Goal: Task Accomplishment & Management: Complete application form

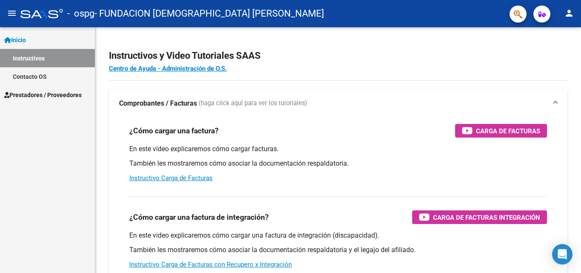
click at [34, 95] on span "Prestadores / Proveedores" at bounding box center [42, 94] width 77 height 9
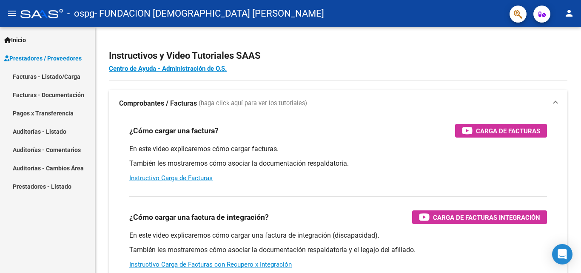
click at [63, 74] on link "Facturas - Listado/Carga" at bounding box center [47, 76] width 95 height 18
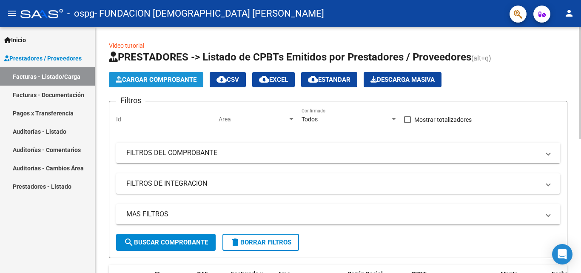
click at [146, 77] on span "Cargar Comprobante" at bounding box center [156, 80] width 81 height 8
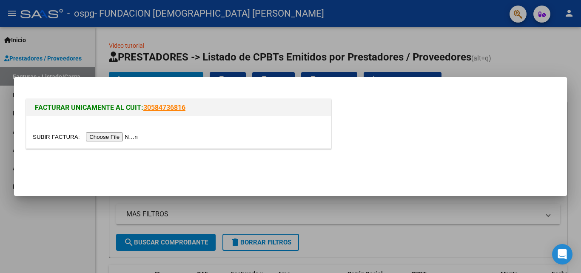
click at [114, 137] on input "file" at bounding box center [87, 136] width 108 height 9
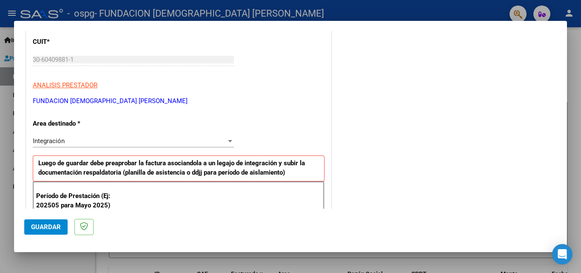
scroll to position [170, 0]
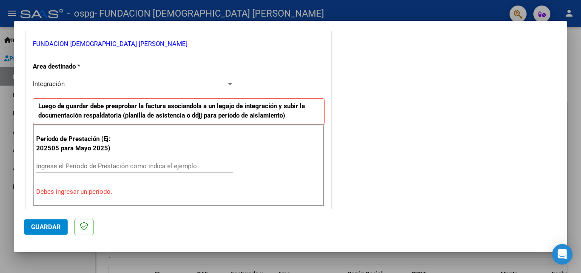
click at [78, 165] on input "Ingrese el Período de Prestación como indica el ejemplo" at bounding box center [134, 166] width 197 height 8
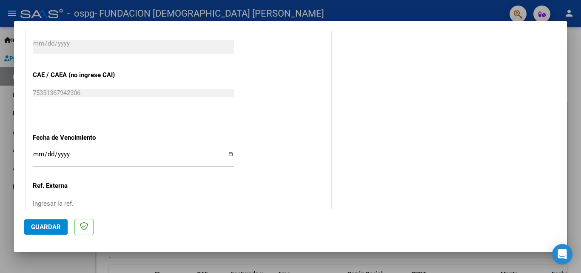
scroll to position [553, 0]
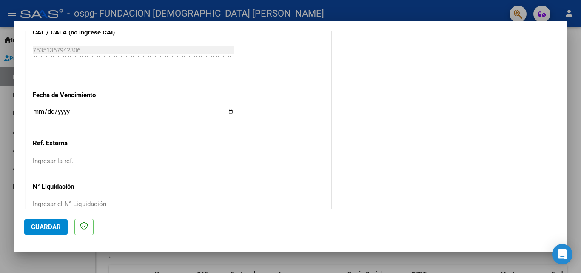
type input "202508"
click at [37, 112] on input "Ingresar la fecha" at bounding box center [133, 115] width 201 height 14
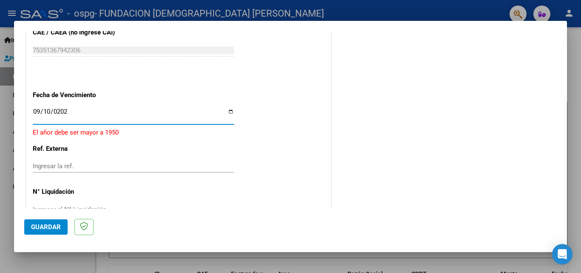
type input "[DATE]"
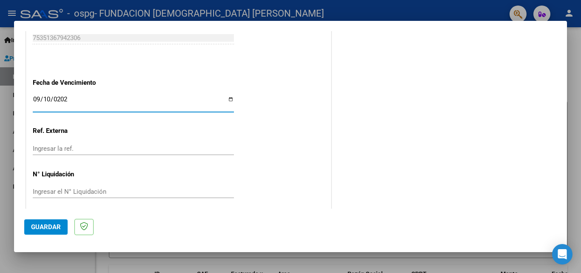
scroll to position [571, 0]
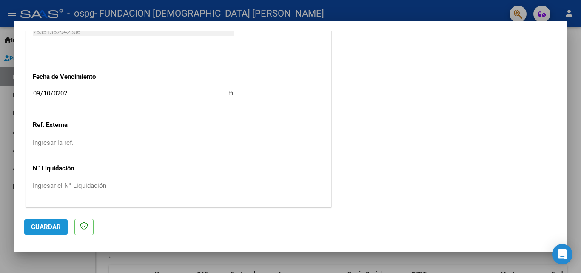
click at [43, 225] on span "Guardar" at bounding box center [46, 227] width 30 height 8
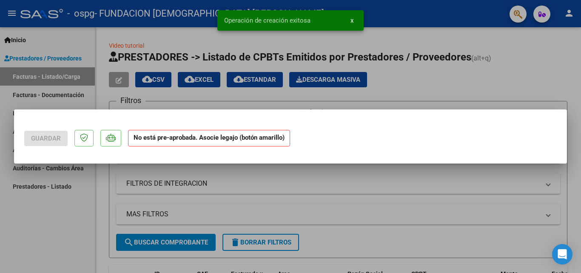
scroll to position [0, 0]
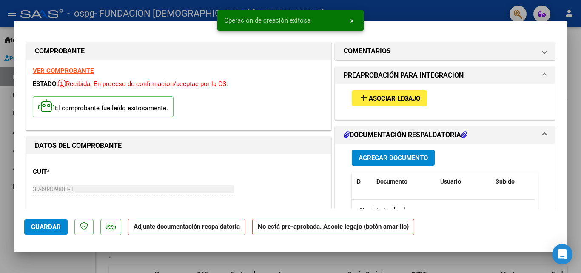
click at [398, 99] on span "Asociar Legajo" at bounding box center [394, 98] width 51 height 8
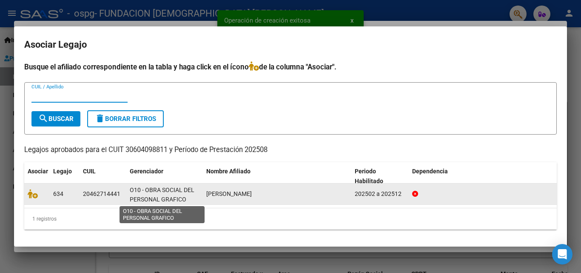
click at [147, 193] on span "O10 - OBRA SOCIAL DEL PERSONAL GRAFICO" at bounding box center [162, 194] width 65 height 17
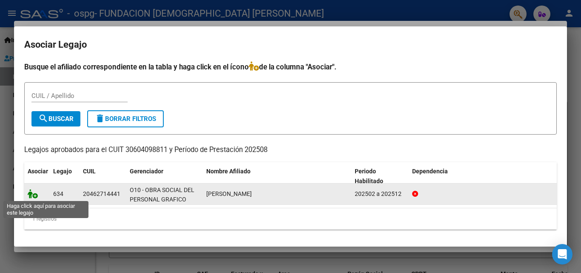
click at [32, 193] on icon at bounding box center [33, 193] width 10 height 9
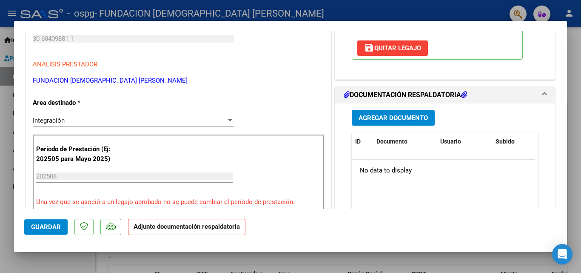
scroll to position [170, 0]
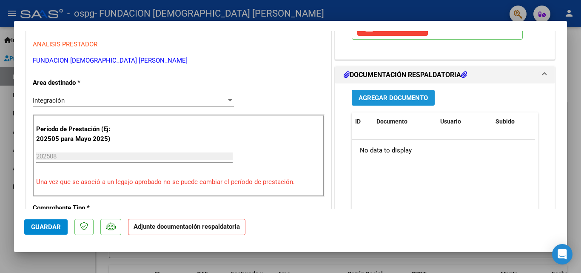
click at [388, 100] on span "Agregar Documento" at bounding box center [393, 98] width 69 height 8
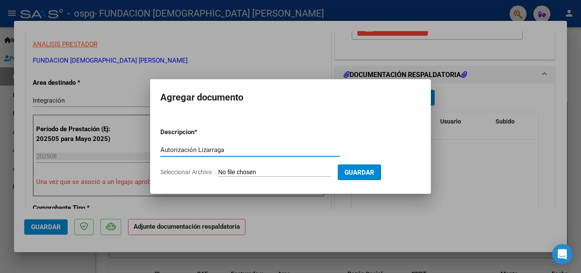
type input "Autorización Lizarraga"
click at [190, 171] on span "Seleccionar Archivo" at bounding box center [185, 171] width 51 height 7
click at [218, 171] on input "Seleccionar Archivo" at bounding box center [274, 172] width 113 height 8
type input "C:\fakepath\Autorizacion Lizarraga.pdf"
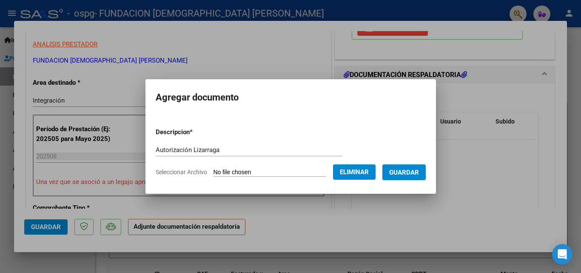
click at [419, 169] on span "Guardar" at bounding box center [404, 172] width 30 height 8
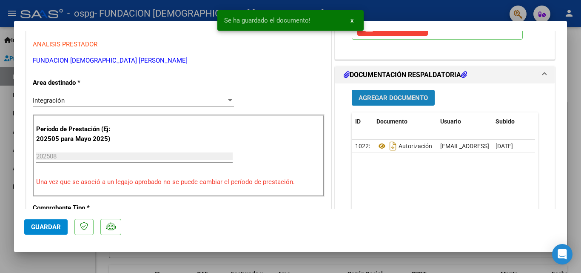
click at [396, 92] on button "Agregar Documento" at bounding box center [393, 98] width 83 height 16
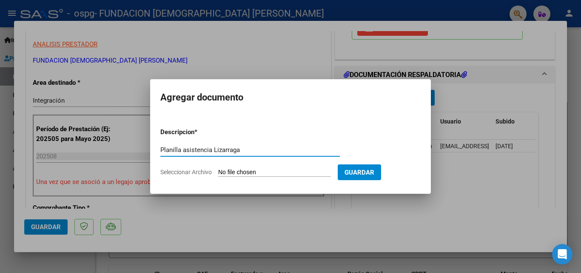
type input "Planilla asistencia Lizarraga"
click at [174, 170] on span "Seleccionar Archivo" at bounding box center [185, 171] width 51 height 7
click at [218, 170] on input "Seleccionar Archivo" at bounding box center [274, 172] width 113 height 8
type input "C:\fakepath\Planilla asistencia agosto Lizarraga.pdf"
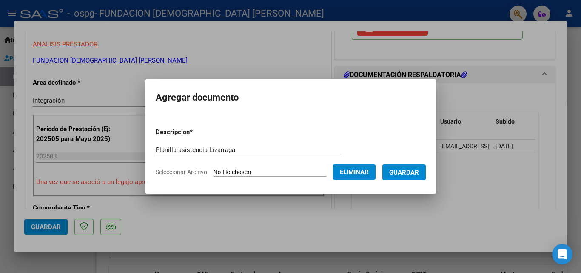
click at [408, 173] on span "Guardar" at bounding box center [404, 172] width 30 height 8
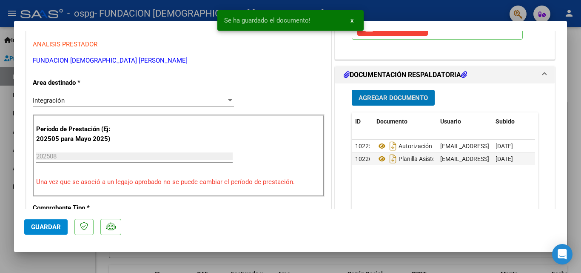
click at [40, 231] on button "Guardar" at bounding box center [45, 226] width 43 height 15
type input "$ 0,00"
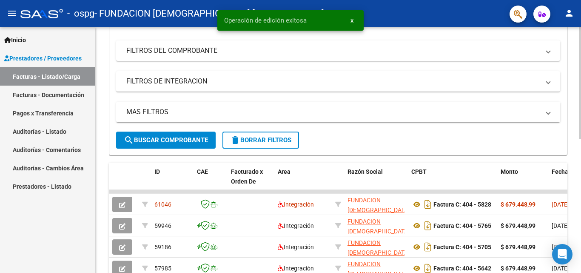
scroll to position [128, 0]
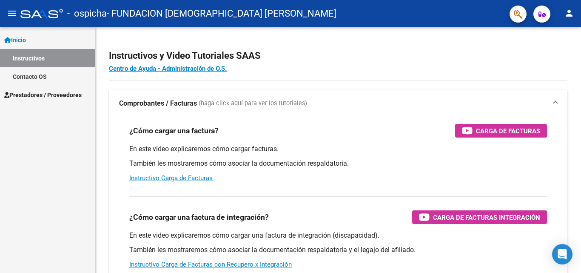
click at [65, 98] on span "Prestadores / Proveedores" at bounding box center [42, 94] width 77 height 9
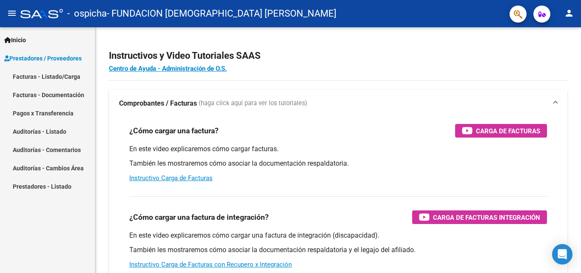
click at [73, 74] on link "Facturas - Listado/Carga" at bounding box center [47, 76] width 95 height 18
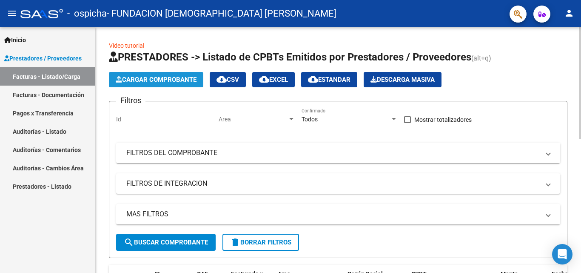
click at [163, 77] on span "Cargar Comprobante" at bounding box center [156, 80] width 81 height 8
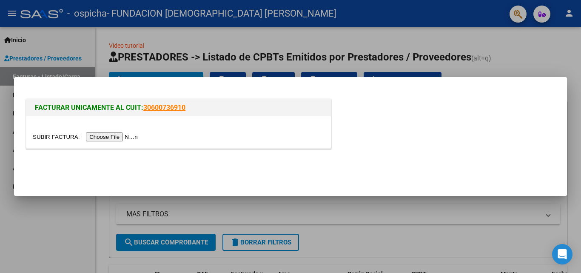
click at [92, 133] on input "file" at bounding box center [87, 136] width 108 height 9
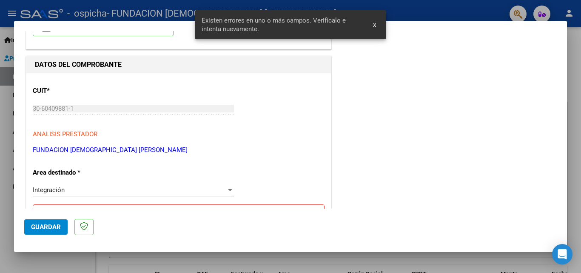
scroll to position [165, 0]
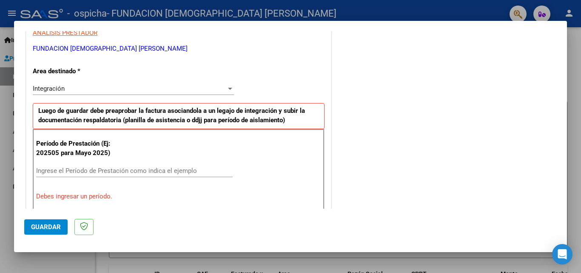
click at [62, 169] on input "Ingrese el Período de Prestación como indica el ejemplo" at bounding box center [134, 171] width 197 height 8
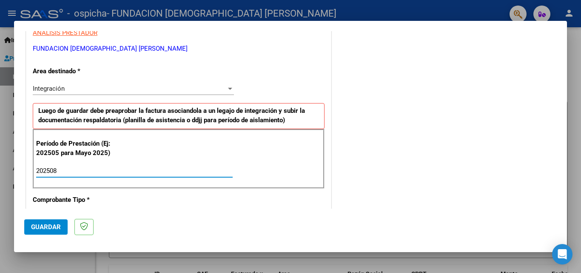
type input "202508"
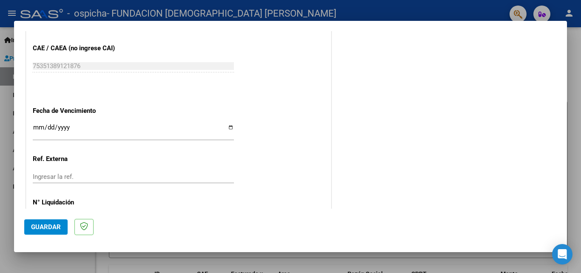
scroll to position [548, 0]
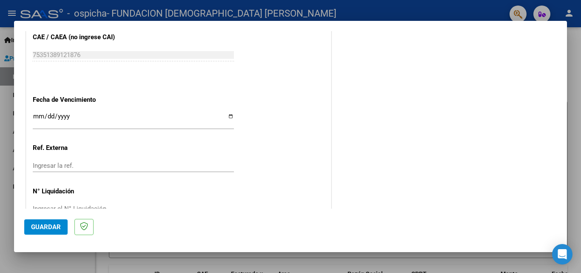
click at [40, 116] on input "Ingresar la fecha" at bounding box center [133, 120] width 201 height 14
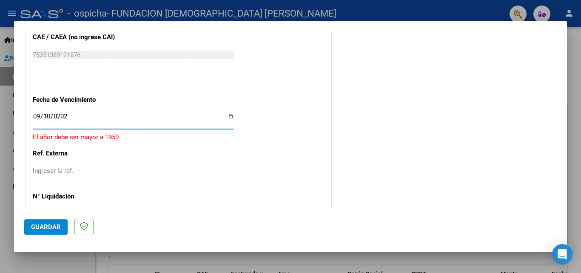
type input "[DATE]"
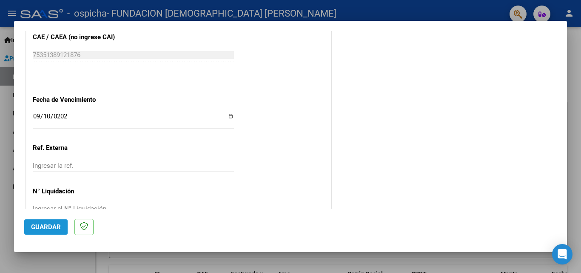
click at [32, 223] on span "Guardar" at bounding box center [46, 227] width 30 height 8
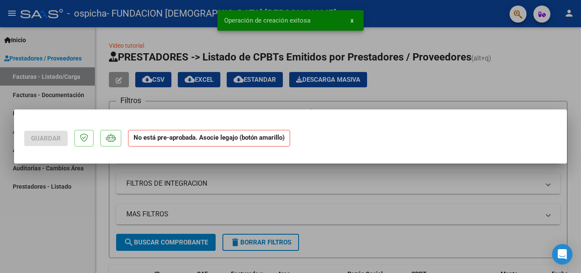
scroll to position [0, 0]
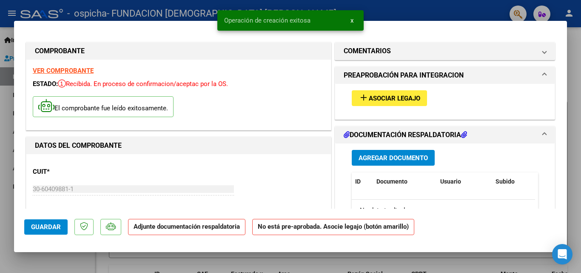
click at [393, 102] on span "Asociar Legajo" at bounding box center [394, 98] width 51 height 8
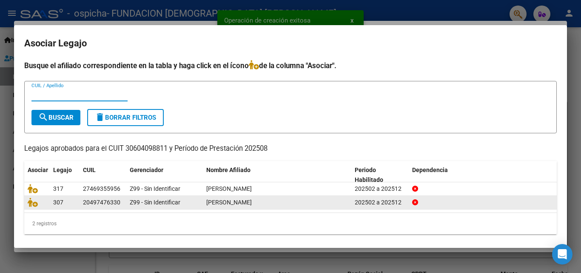
click at [66, 203] on div "307" at bounding box center [64, 202] width 23 height 10
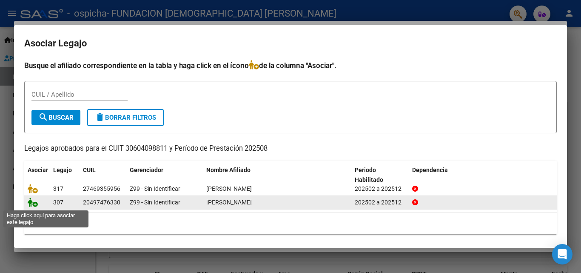
click at [32, 205] on icon at bounding box center [33, 201] width 10 height 9
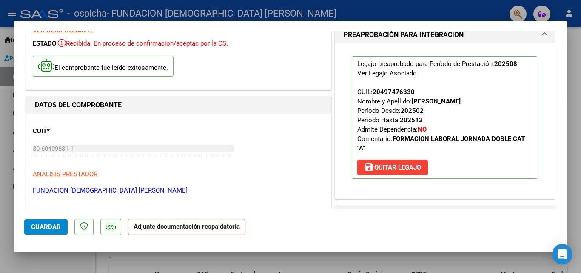
scroll to position [128, 0]
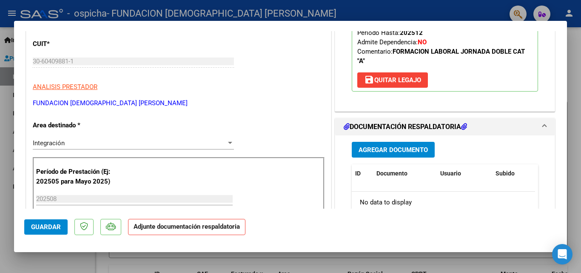
click at [377, 146] on span "Agregar Documento" at bounding box center [393, 150] width 69 height 8
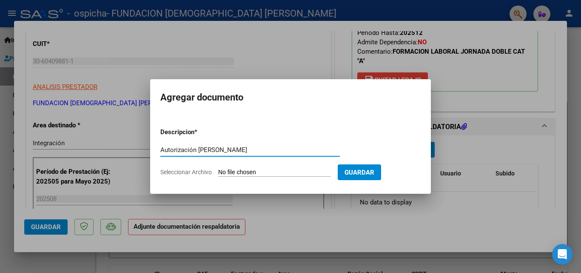
type input "Autorización Gomez T"
click at [191, 174] on span "Seleccionar Archivo" at bounding box center [185, 171] width 51 height 7
click at [218, 174] on input "Seleccionar Archivo" at bounding box center [274, 172] width 113 height 8
type input "C:\fakepath\Autorizacion GOMEZ TIZIANO.pdf"
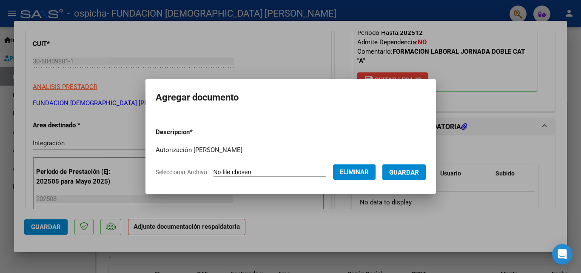
click at [411, 172] on span "Guardar" at bounding box center [404, 172] width 30 height 8
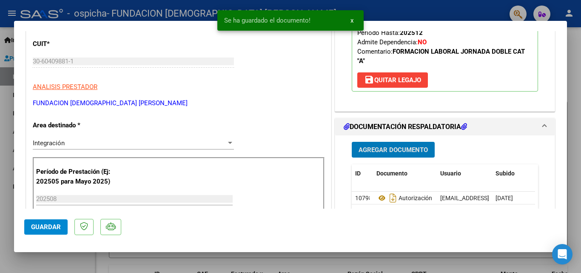
click at [379, 146] on span "Agregar Documento" at bounding box center [393, 150] width 69 height 8
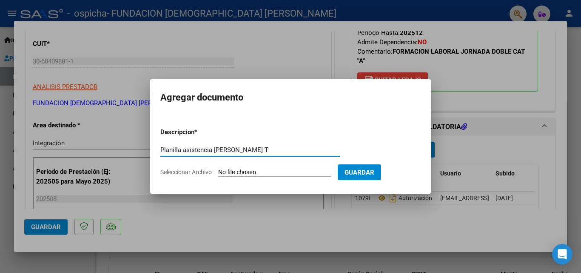
type input "Planilla asistencia Gomez T"
click at [182, 174] on span "Seleccionar Archivo" at bounding box center [185, 171] width 51 height 7
click at [218, 174] on input "Seleccionar Archivo" at bounding box center [274, 172] width 113 height 8
type input "C:\fakepath\Planilla asistencia agosto Gomez T.pdf"
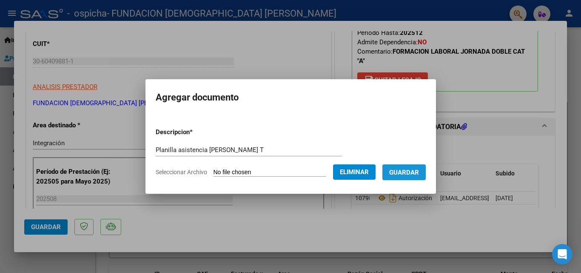
click at [419, 170] on span "Guardar" at bounding box center [404, 172] width 30 height 8
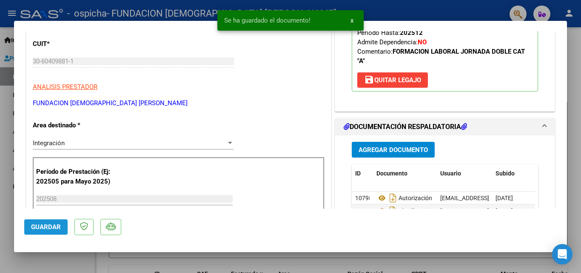
click at [35, 226] on span "Guardar" at bounding box center [46, 227] width 30 height 8
type input "$ 0,00"
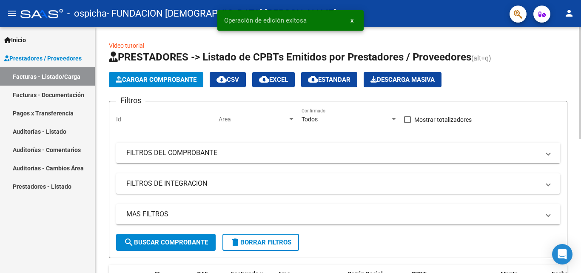
click at [143, 84] on button "Cargar Comprobante" at bounding box center [156, 79] width 94 height 15
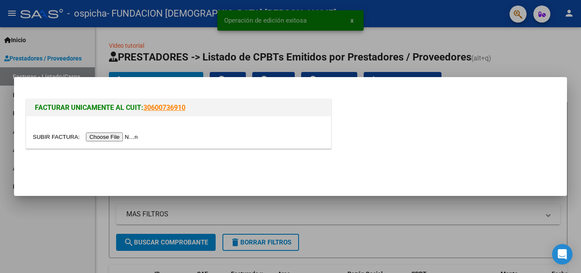
click at [106, 142] on div at bounding box center [178, 132] width 305 height 32
click at [107, 135] on input "file" at bounding box center [87, 136] width 108 height 9
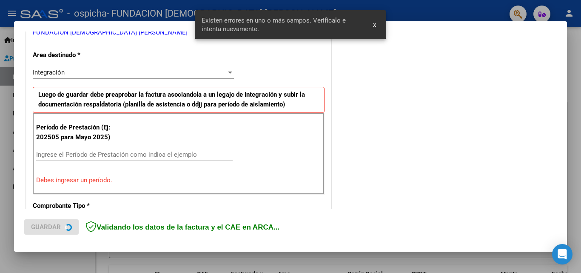
scroll to position [192, 0]
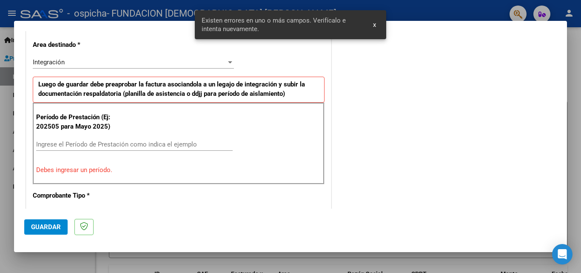
click at [61, 147] on input "Ingrese el Período de Prestación como indica el ejemplo" at bounding box center [134, 144] width 197 height 8
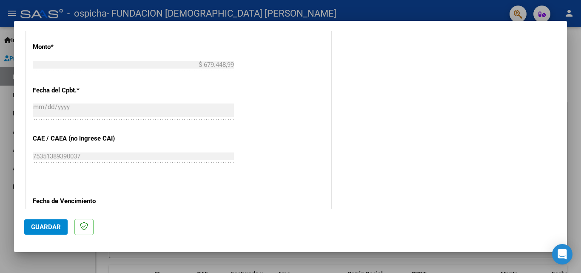
scroll to position [532, 0]
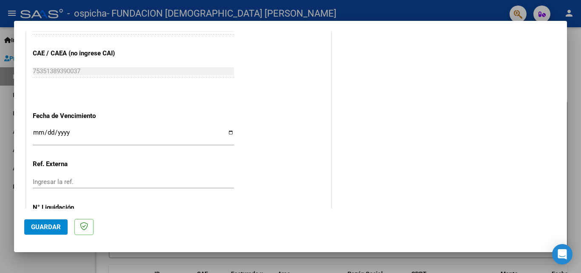
type input "202508"
click at [39, 130] on input "Ingresar la fecha" at bounding box center [133, 136] width 201 height 14
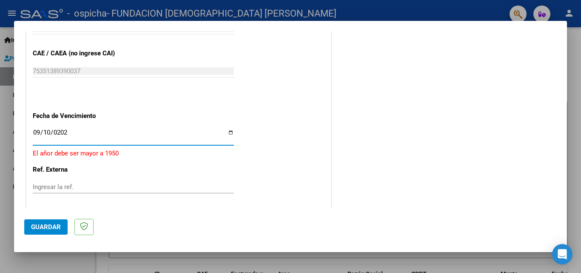
type input "[DATE]"
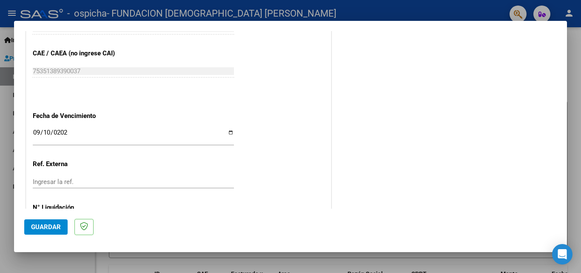
scroll to position [571, 0]
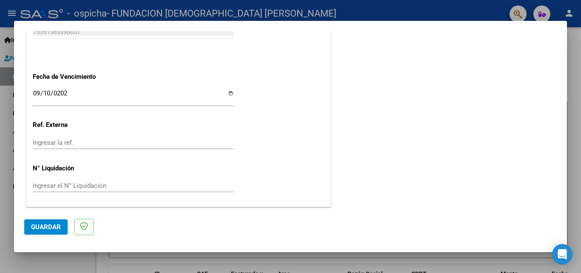
click at [45, 228] on span "Guardar" at bounding box center [46, 227] width 30 height 8
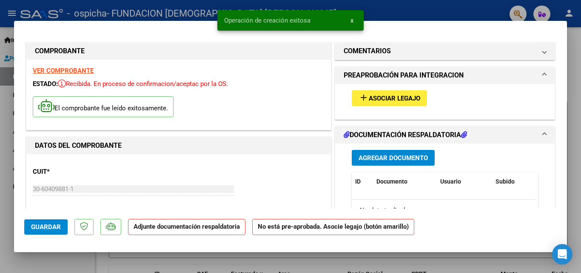
click at [385, 99] on span "Asociar Legajo" at bounding box center [394, 98] width 51 height 8
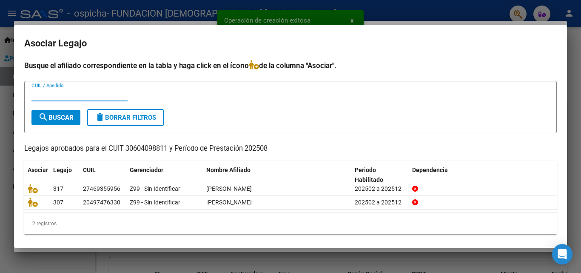
scroll to position [4, 0]
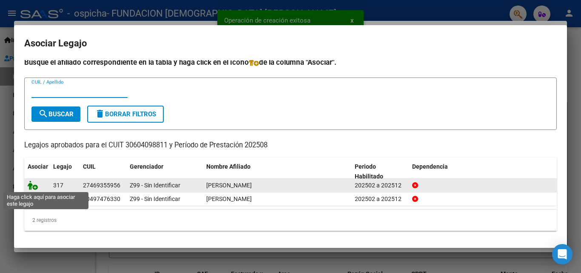
click at [30, 186] on icon at bounding box center [33, 184] width 10 height 9
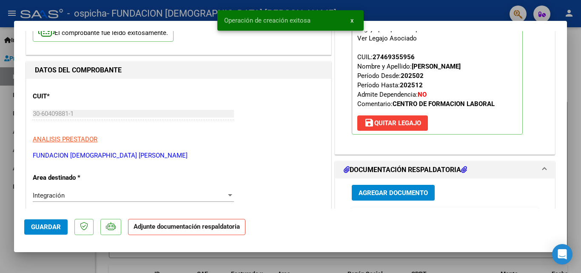
scroll to position [85, 0]
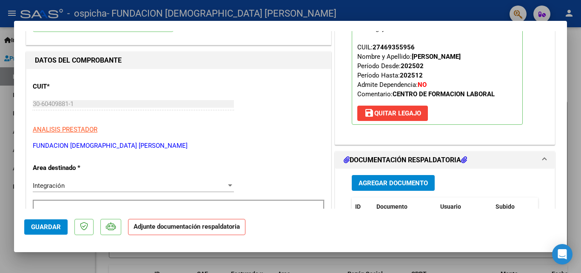
click at [380, 183] on span "Agregar Documento" at bounding box center [393, 183] width 69 height 8
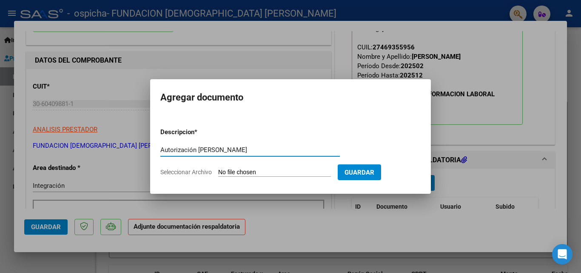
type input "Autorización Martinez"
click at [189, 174] on span "Seleccionar Archivo" at bounding box center [185, 171] width 51 height 7
click at [218, 174] on input "Seleccionar Archivo" at bounding box center [274, 172] width 113 height 8
type input "C:\fakepath\Autorizacion MARTINEZ DAMARIS.pdf"
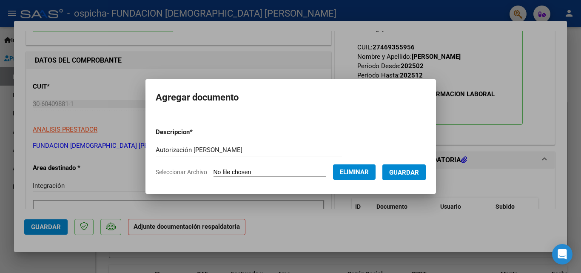
click at [414, 174] on span "Guardar" at bounding box center [404, 172] width 30 height 8
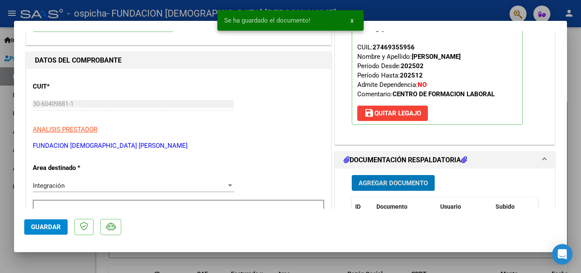
click at [378, 183] on span "Agregar Documento" at bounding box center [393, 183] width 69 height 8
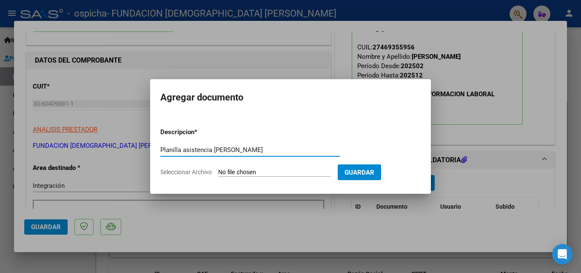
type input "Planilla asistencia Martinez"
click at [177, 173] on span "Seleccionar Archivo" at bounding box center [185, 171] width 51 height 7
click at [218, 173] on input "Seleccionar Archivo" at bounding box center [274, 172] width 113 height 8
type input "C:\fakepath\Planilla asistencia agosto Martinez.pdf"
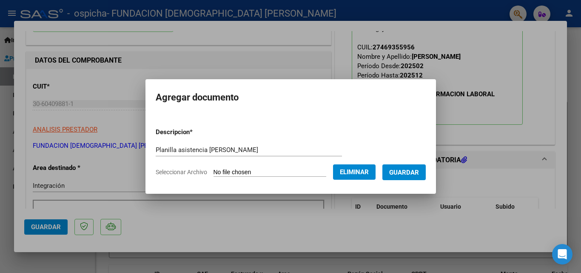
click at [411, 175] on span "Guardar" at bounding box center [404, 172] width 30 height 8
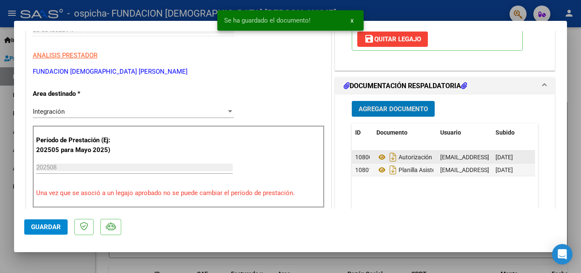
scroll to position [170, 0]
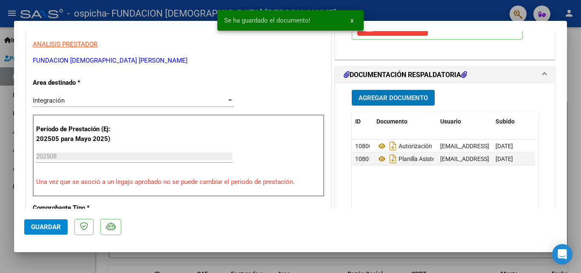
click at [43, 224] on span "Guardar" at bounding box center [46, 227] width 30 height 8
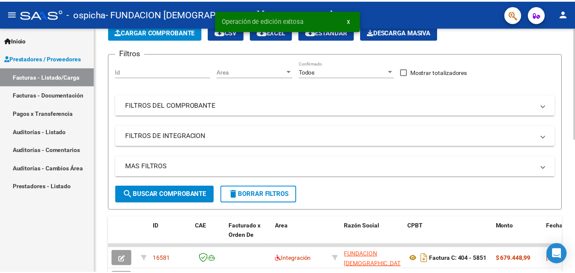
scroll to position [0, 0]
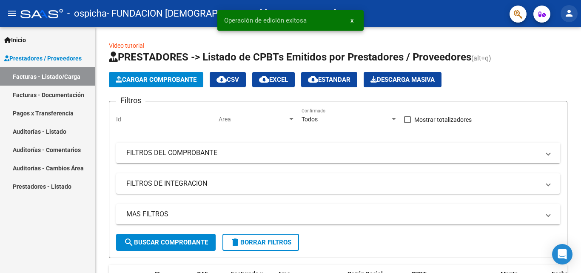
click at [568, 11] on mat-icon "person" at bounding box center [569, 13] width 10 height 10
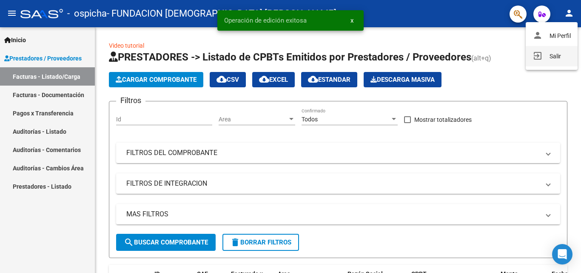
click at [554, 56] on button "exit_to_app Salir" at bounding box center [552, 56] width 52 height 20
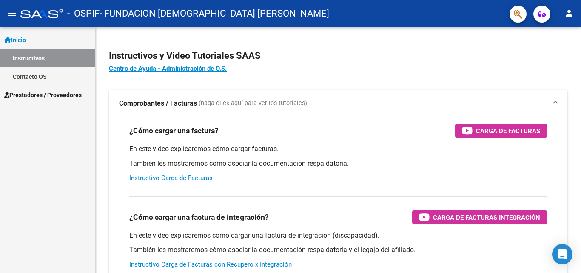
click at [44, 96] on span "Prestadores / Proveedores" at bounding box center [42, 94] width 77 height 9
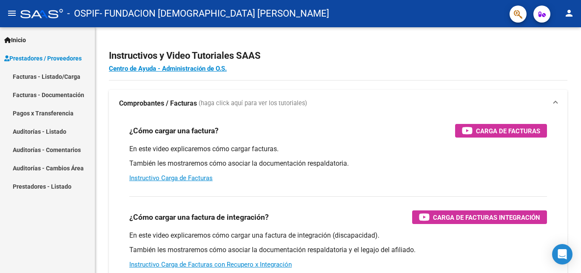
click at [45, 108] on link "Pagos x Transferencia" at bounding box center [47, 113] width 95 height 18
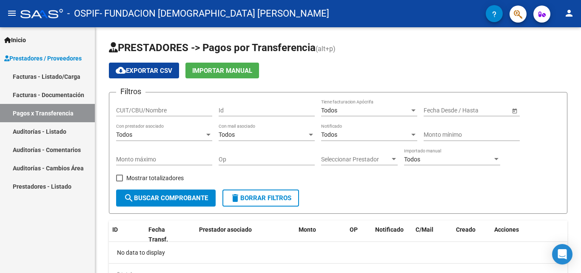
click at [60, 76] on link "Facturas - Listado/Carga" at bounding box center [47, 76] width 95 height 18
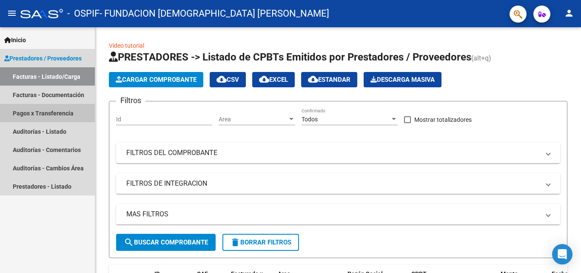
click at [52, 110] on link "Pagos x Transferencia" at bounding box center [47, 113] width 95 height 18
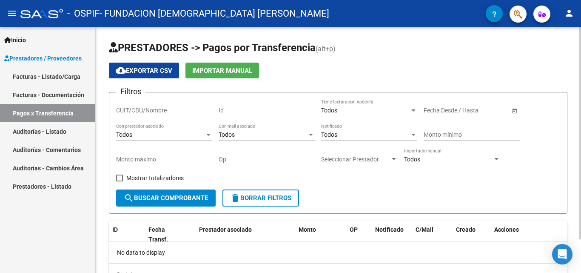
scroll to position [39, 0]
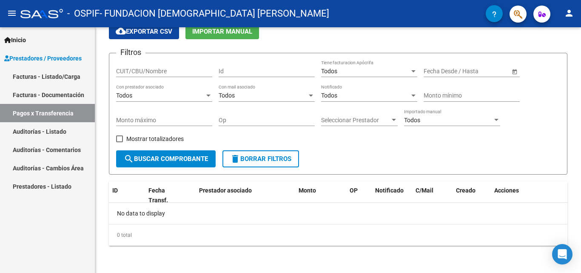
click at [43, 90] on link "Facturas - Documentación" at bounding box center [47, 95] width 95 height 18
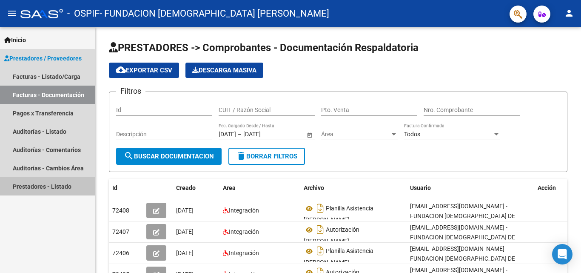
click at [37, 186] on link "Prestadores - Listado" at bounding box center [47, 186] width 95 height 18
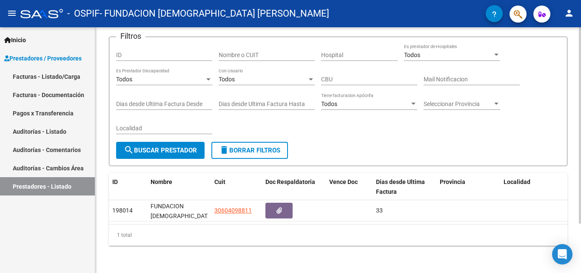
scroll to position [19, 0]
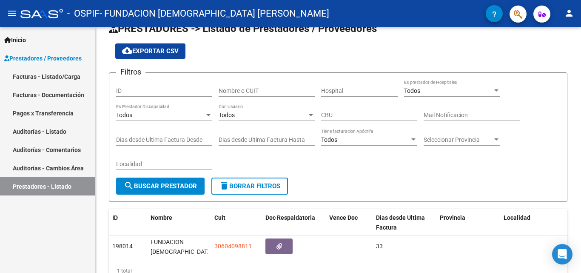
click at [39, 148] on link "Auditorías - Comentarios" at bounding box center [47, 149] width 95 height 18
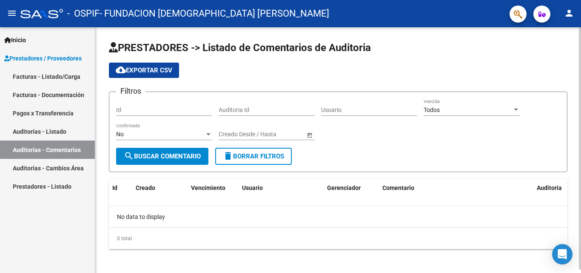
scroll to position [3, 0]
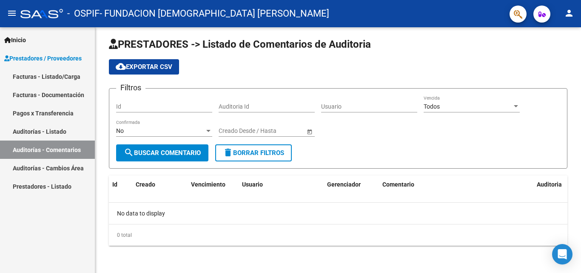
click at [21, 134] on link "Auditorías - Listado" at bounding box center [47, 131] width 95 height 18
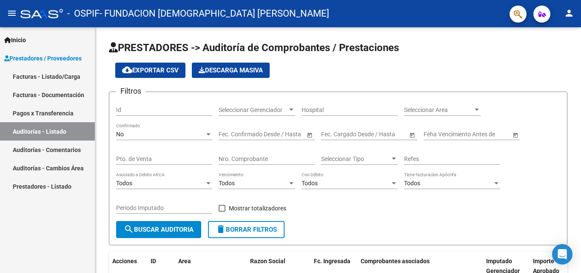
click at [44, 76] on link "Facturas - Listado/Carga" at bounding box center [47, 76] width 95 height 18
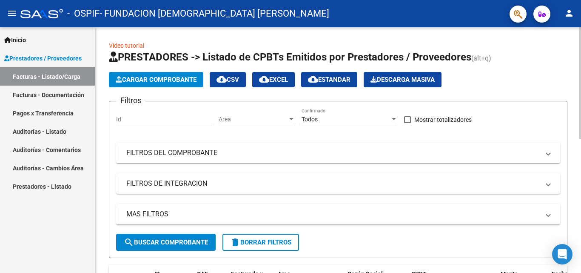
click at [162, 77] on span "Cargar Comprobante" at bounding box center [156, 80] width 81 height 8
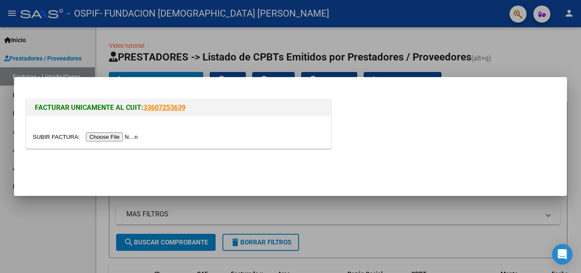
click at [125, 139] on input "file" at bounding box center [87, 136] width 108 height 9
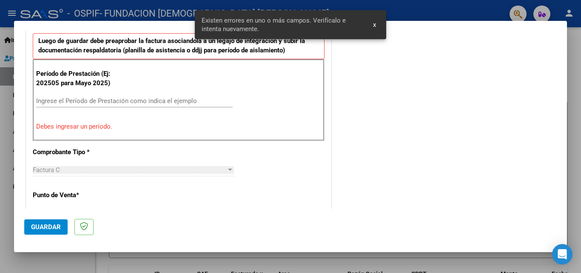
scroll to position [192, 0]
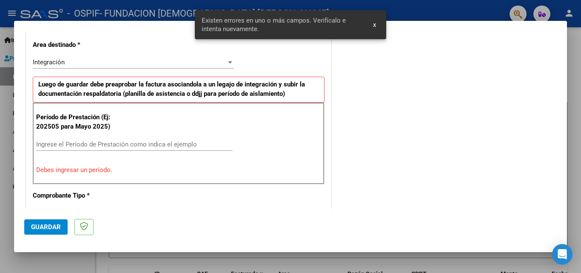
click at [46, 145] on input "Ingrese el Período de Prestación como indica el ejemplo" at bounding box center [134, 144] width 197 height 8
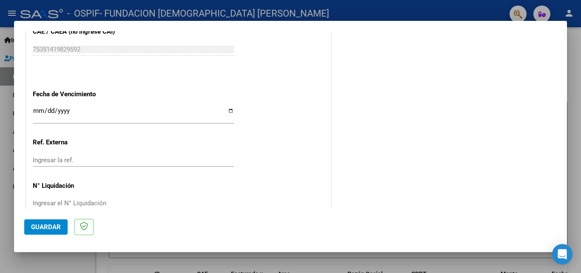
scroll to position [571, 0]
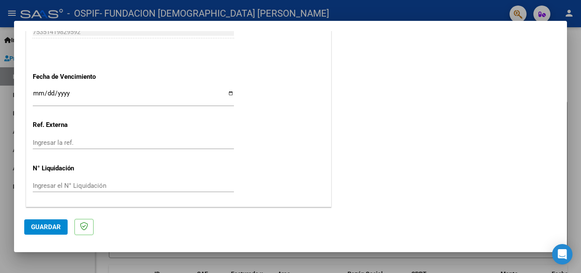
type input "202508"
click at [40, 96] on input "Ingresar la fecha" at bounding box center [133, 97] width 201 height 14
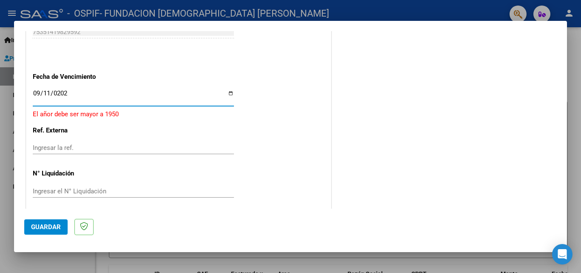
type input "2025-09-11"
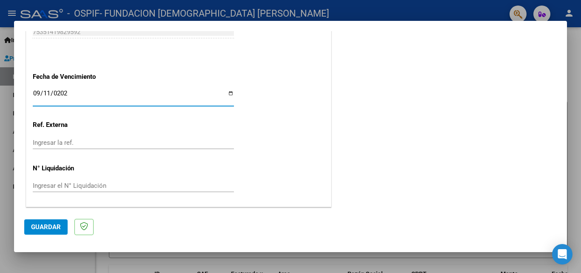
click at [42, 225] on span "Guardar" at bounding box center [46, 227] width 30 height 8
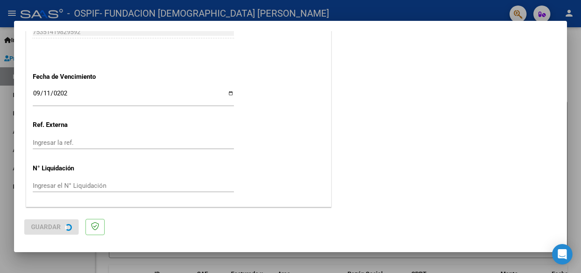
scroll to position [0, 0]
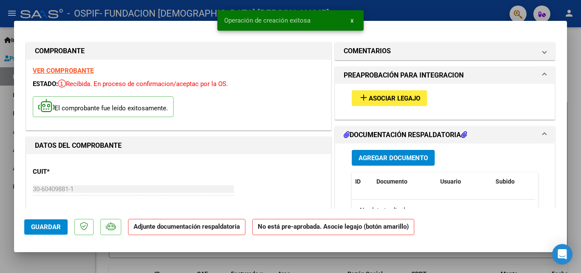
click at [398, 97] on span "Asociar Legajo" at bounding box center [394, 98] width 51 height 8
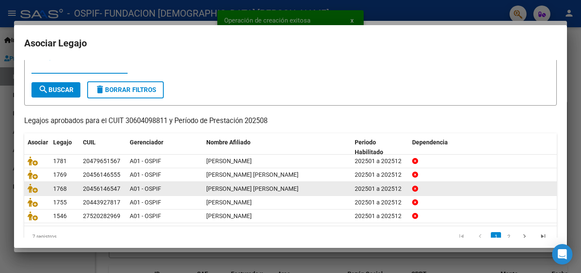
scroll to position [46, 0]
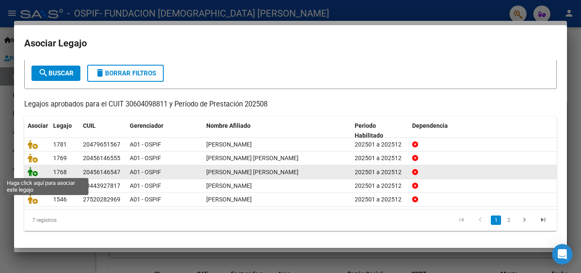
click at [34, 169] on icon at bounding box center [33, 171] width 10 height 9
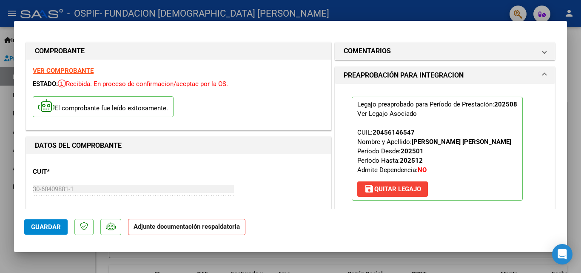
scroll to position [128, 0]
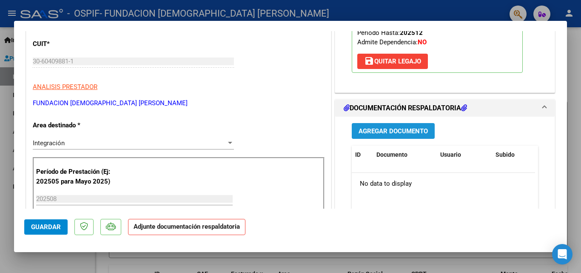
click at [388, 135] on button "Agregar Documento" at bounding box center [393, 131] width 83 height 16
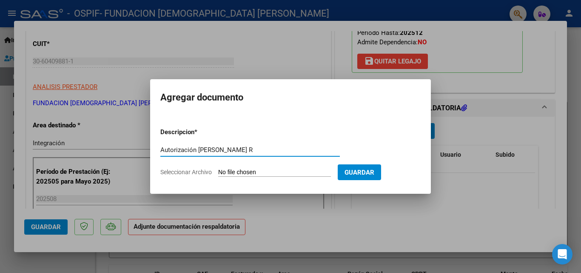
type input "Autorización Paonezza R"
click at [189, 169] on span "Seleccionar Archivo" at bounding box center [185, 171] width 51 height 7
click at [218, 169] on input "Seleccionar Archivo" at bounding box center [274, 172] width 113 height 8
type input "C:\fakepath\Autorizacion Paonezza R.pdf"
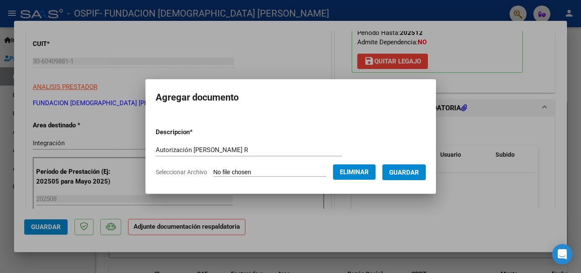
click at [411, 173] on span "Guardar" at bounding box center [404, 172] width 30 height 8
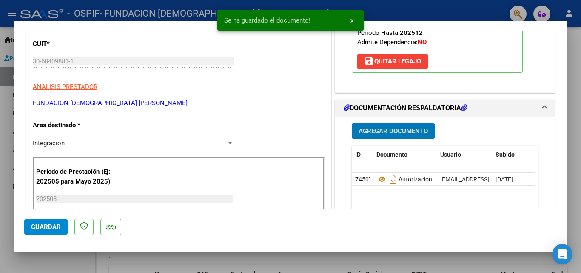
click at [394, 135] on span "Agregar Documento" at bounding box center [393, 131] width 69 height 8
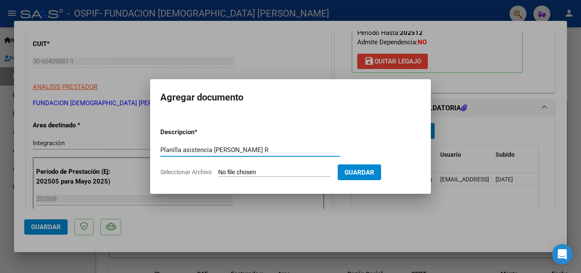
type input "Planilla asistencia Paonezza R"
click at [187, 171] on span "Seleccionar Archivo" at bounding box center [185, 171] width 51 height 7
click at [218, 171] on input "Seleccionar Archivo" at bounding box center [274, 172] width 113 height 8
type input "C:\fakepath\Planilla asistencia agosto Paonezza R.pdf"
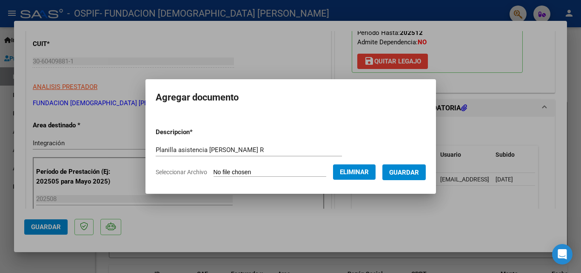
click at [411, 174] on span "Guardar" at bounding box center [404, 172] width 30 height 8
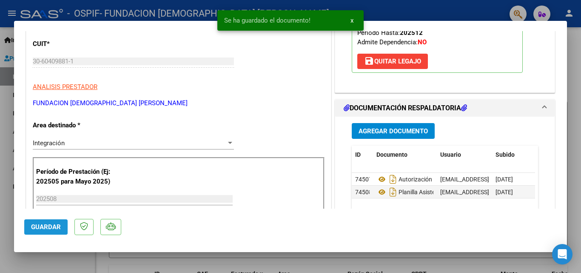
click at [38, 224] on span "Guardar" at bounding box center [46, 227] width 30 height 8
type input "$ 0,00"
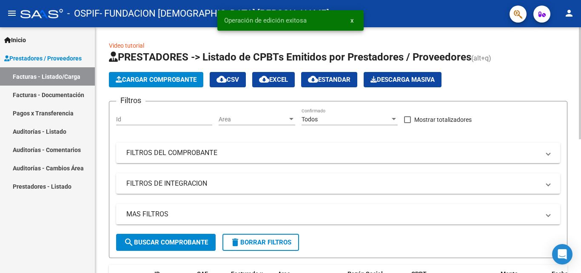
click at [130, 82] on span "Cargar Comprobante" at bounding box center [156, 80] width 81 height 8
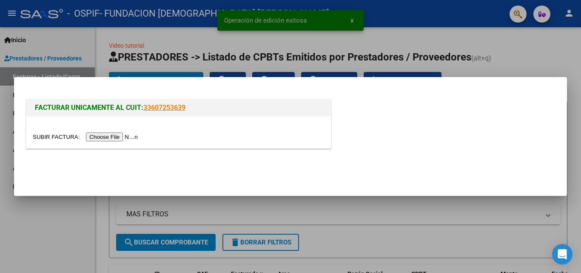
click at [123, 135] on input "file" at bounding box center [87, 136] width 108 height 9
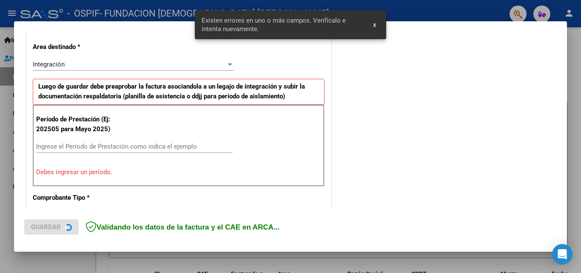
scroll to position [192, 0]
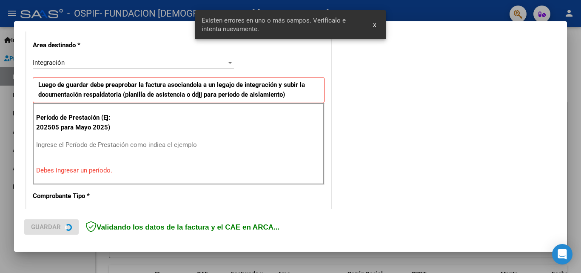
click at [81, 146] on input "Ingrese el Período de Prestación como indica el ejemplo" at bounding box center [134, 145] width 197 height 8
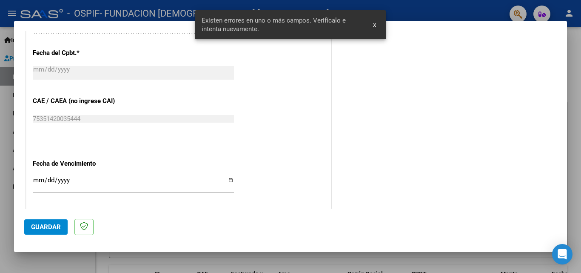
scroll to position [490, 0]
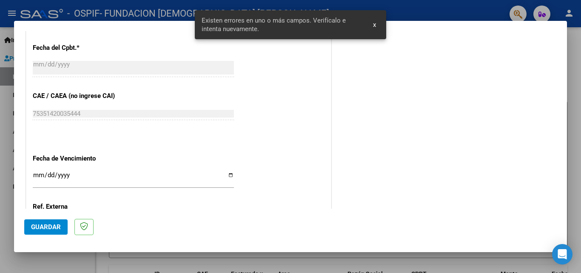
type input "202508"
click at [34, 173] on input "Ingresar la fecha" at bounding box center [133, 178] width 201 height 14
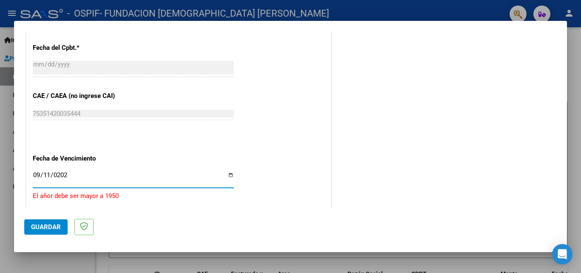
type input "2025-09-11"
click at [54, 230] on span "Guardar" at bounding box center [46, 227] width 30 height 8
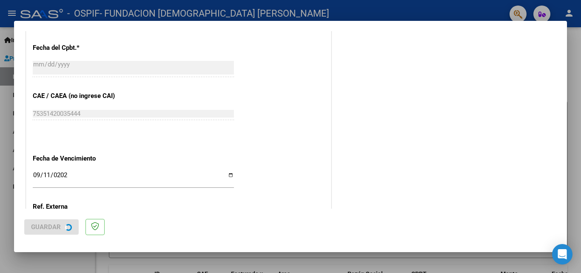
scroll to position [0, 0]
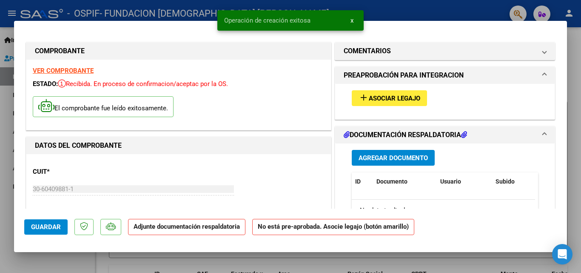
click at [406, 94] on span "add Asociar Legajo" at bounding box center [390, 98] width 62 height 8
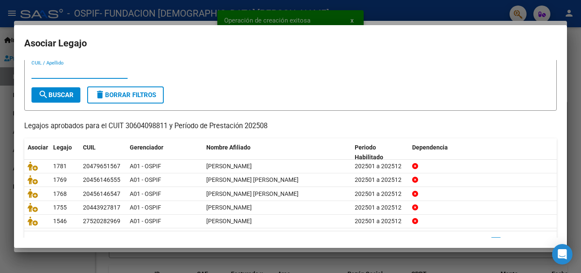
scroll to position [43, 0]
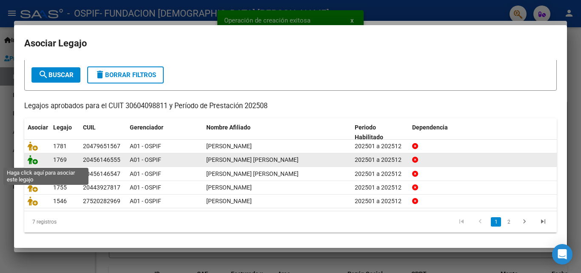
click at [28, 158] on icon at bounding box center [33, 159] width 10 height 9
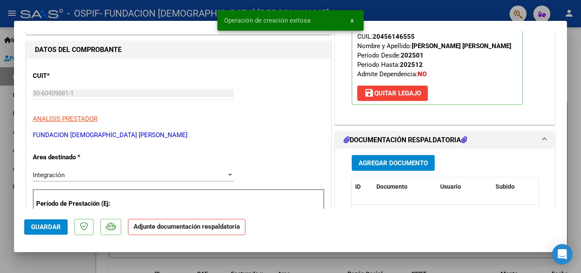
scroll to position [128, 0]
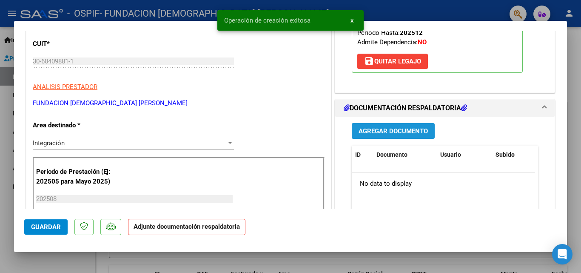
click at [405, 135] on span "Agregar Documento" at bounding box center [393, 131] width 69 height 8
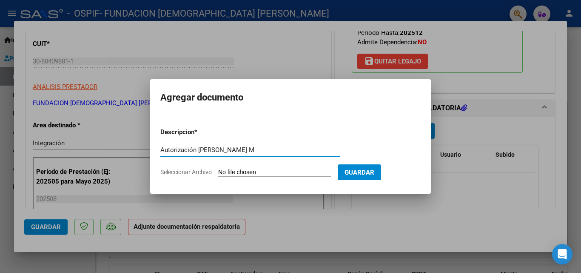
type input "Autorización Paonezza M"
click at [184, 173] on span "Seleccionar Archivo" at bounding box center [185, 171] width 51 height 7
click at [218, 173] on input "Seleccionar Archivo" at bounding box center [274, 172] width 113 height 8
type input "C:\fakepath\Autorizacion Paonezza M.pdf"
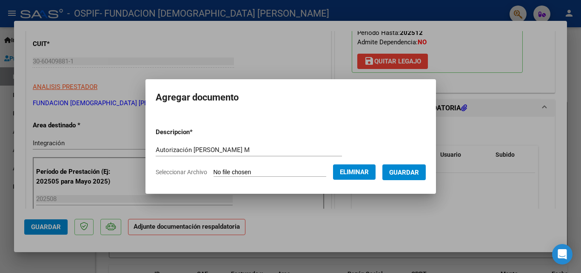
click at [414, 168] on span "Guardar" at bounding box center [404, 172] width 30 height 8
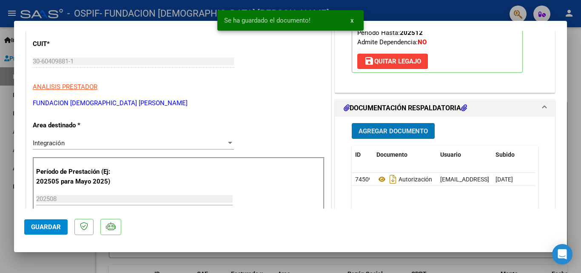
click at [383, 135] on span "Agregar Documento" at bounding box center [393, 131] width 69 height 8
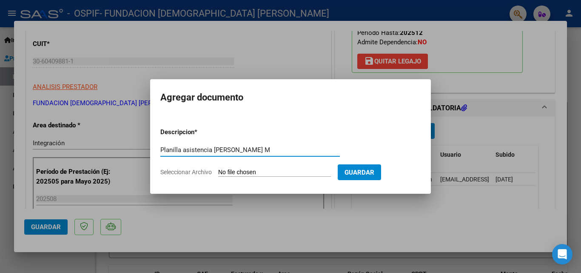
type input "Planilla asistencia Paonezza M"
click at [188, 172] on span "Seleccionar Archivo" at bounding box center [185, 171] width 51 height 7
click at [218, 172] on input "Seleccionar Archivo" at bounding box center [274, 172] width 113 height 8
type input "C:\fakepath\Planilla asistencia agosto Paonezza M.pdf"
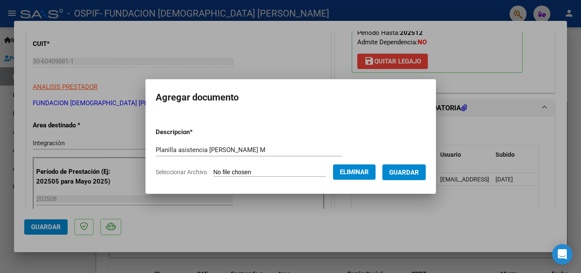
click at [414, 174] on span "Guardar" at bounding box center [404, 172] width 30 height 8
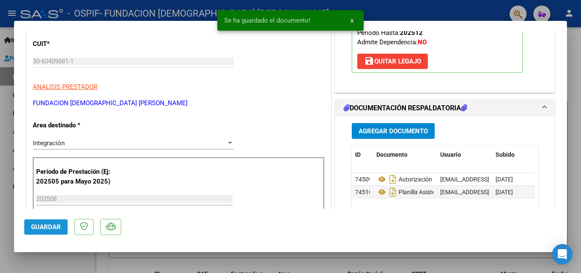
click at [40, 225] on span "Guardar" at bounding box center [46, 227] width 30 height 8
type input "$ 0,00"
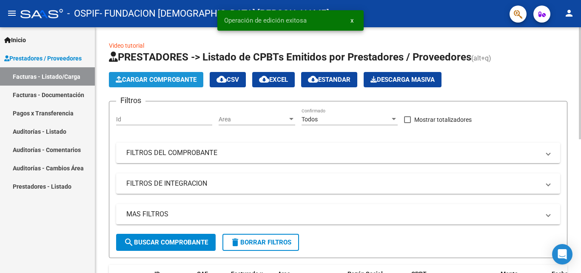
click at [134, 73] on button "Cargar Comprobante" at bounding box center [156, 79] width 94 height 15
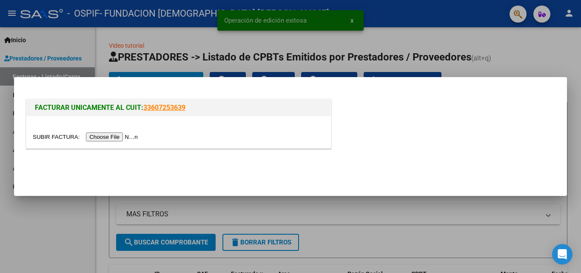
click at [113, 136] on input "file" at bounding box center [87, 136] width 108 height 9
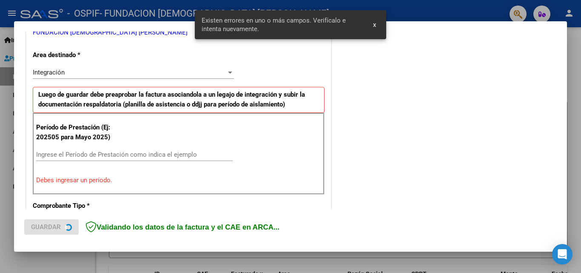
scroll to position [192, 0]
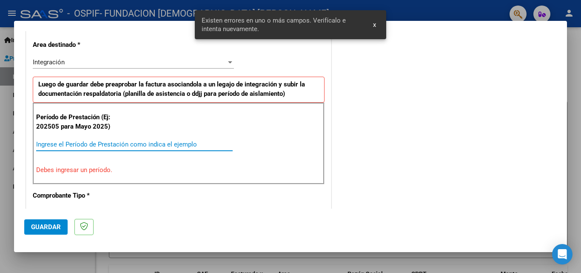
click at [65, 146] on input "Ingrese el Período de Prestación como indica el ejemplo" at bounding box center [134, 144] width 197 height 8
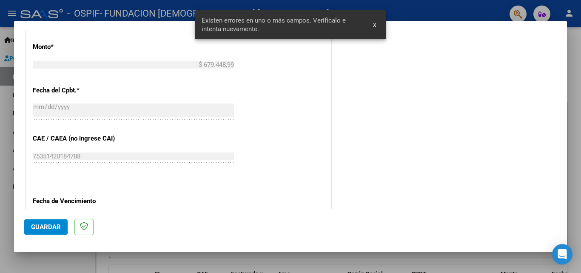
scroll to position [571, 0]
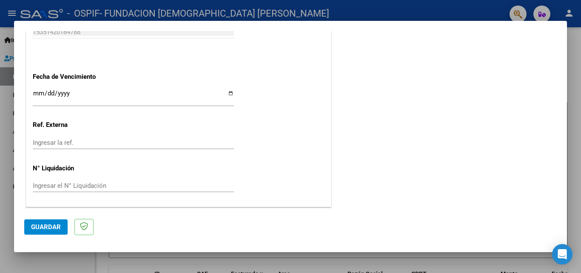
type input "202508"
click at [37, 94] on input "Ingresar la fecha" at bounding box center [133, 97] width 201 height 14
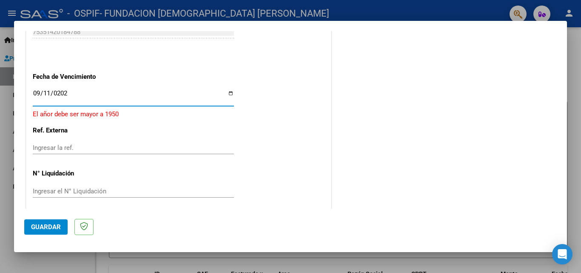
type input "2025-09-11"
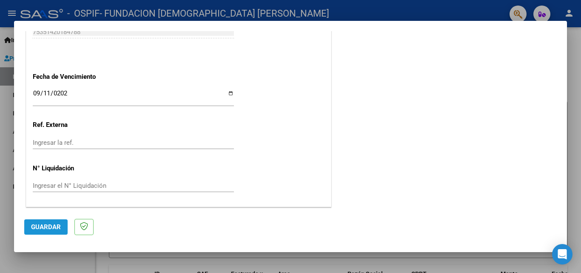
click at [44, 228] on span "Guardar" at bounding box center [46, 227] width 30 height 8
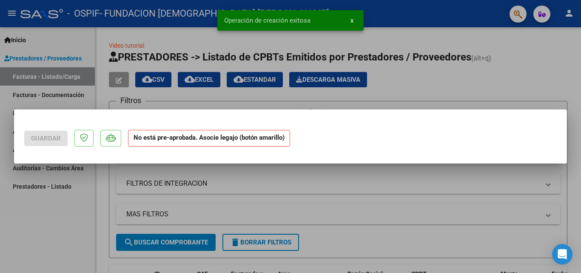
scroll to position [0, 0]
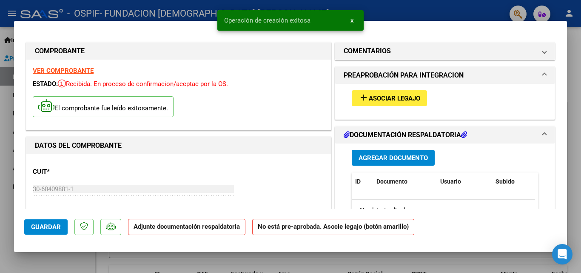
click at [408, 98] on span "Asociar Legajo" at bounding box center [394, 98] width 51 height 8
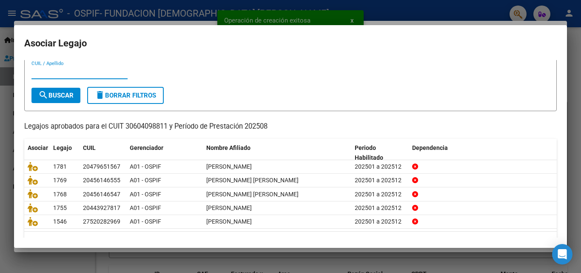
scroll to position [46, 0]
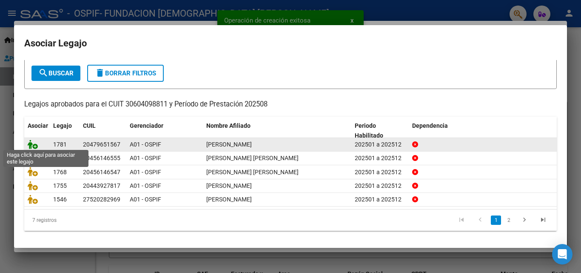
click at [31, 142] on icon at bounding box center [33, 144] width 10 height 9
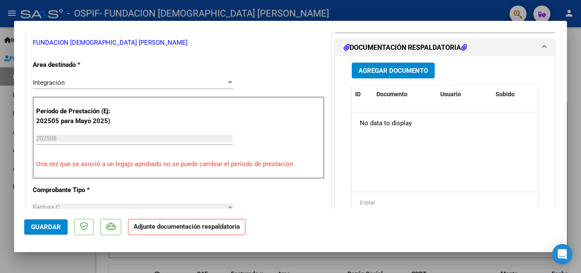
scroll to position [213, 0]
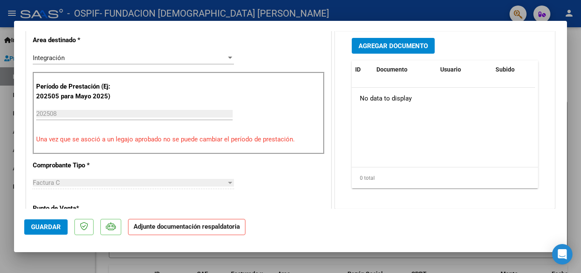
click at [396, 43] on span "Agregar Documento" at bounding box center [393, 46] width 69 height 8
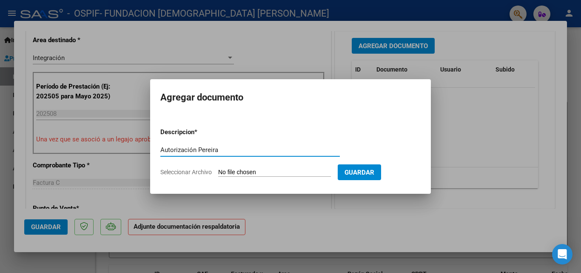
type input "Autorización Pereira"
click at [190, 171] on span "Seleccionar Archivo" at bounding box center [185, 171] width 51 height 7
click at [218, 171] on input "Seleccionar Archivo" at bounding box center [274, 172] width 113 height 8
type input "C:\fakepath\Autorizacion Pereira.pdf"
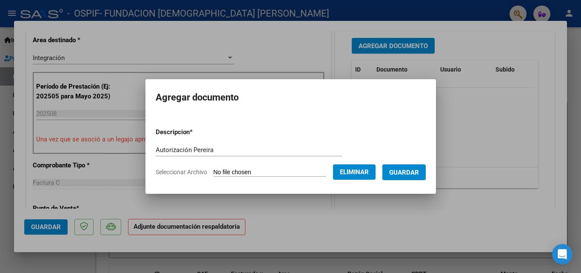
click at [415, 171] on span "Guardar" at bounding box center [404, 172] width 30 height 8
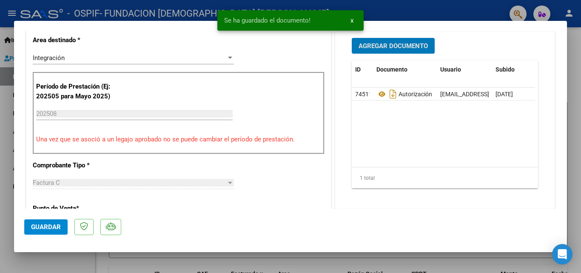
click at [386, 45] on span "Agregar Documento" at bounding box center [393, 46] width 69 height 8
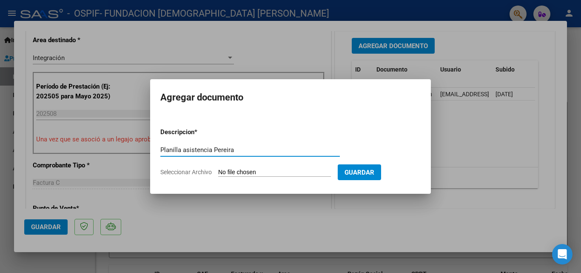
type input "Planilla asistencia Pereira"
click at [196, 171] on span "Seleccionar Archivo" at bounding box center [185, 171] width 51 height 7
click at [218, 171] on input "Seleccionar Archivo" at bounding box center [274, 172] width 113 height 8
type input "C:\fakepath\Planilla asistencia agosto Pereira.pdf"
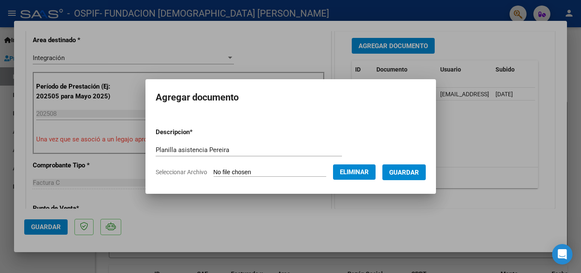
click at [408, 169] on span "Guardar" at bounding box center [404, 172] width 30 height 8
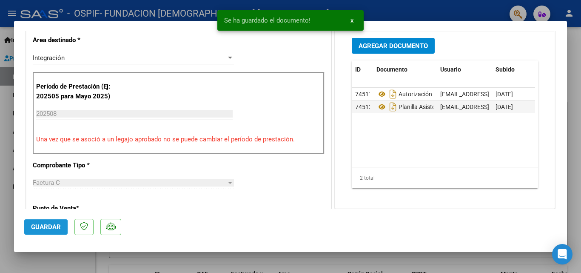
click at [40, 228] on span "Guardar" at bounding box center [46, 227] width 30 height 8
type input "$ 0,00"
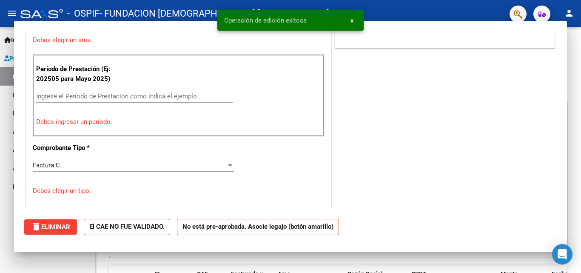
scroll to position [176, 0]
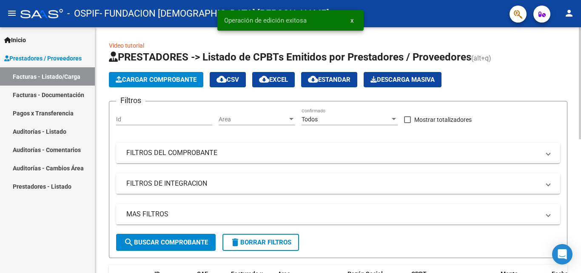
click at [128, 78] on span "Cargar Comprobante" at bounding box center [156, 80] width 81 height 8
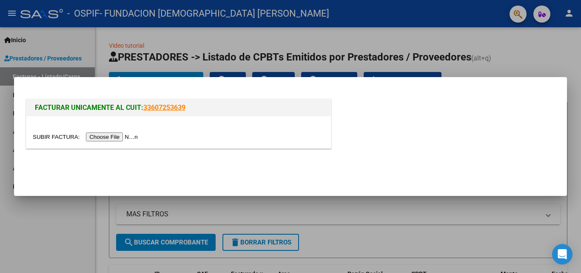
click at [122, 137] on input "file" at bounding box center [87, 136] width 108 height 9
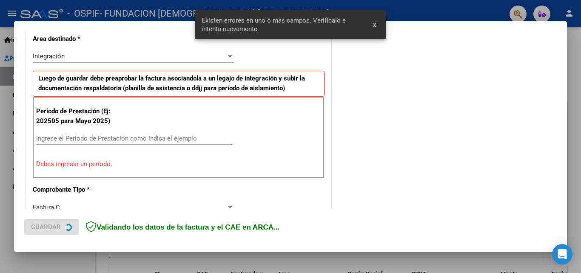
scroll to position [208, 0]
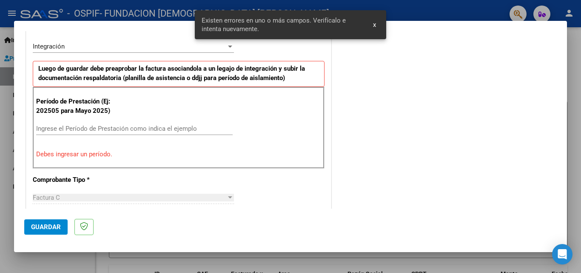
click at [67, 126] on input "Ingrese el Período de Prestación como indica el ejemplo" at bounding box center [134, 129] width 197 height 8
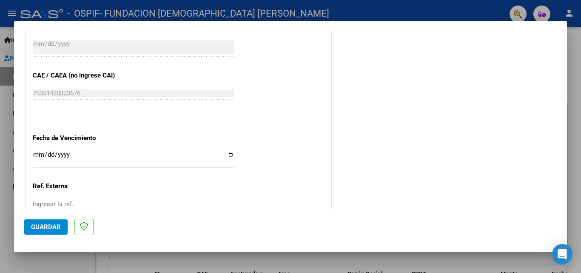
scroll to position [571, 0]
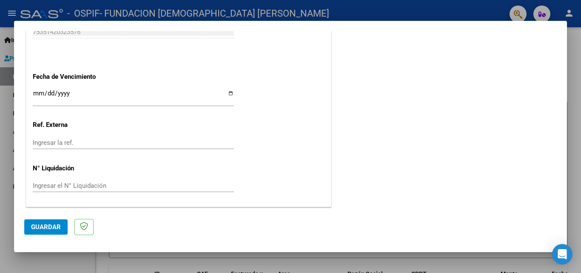
type input "202508"
click at [36, 97] on input "Ingresar la fecha" at bounding box center [133, 97] width 201 height 14
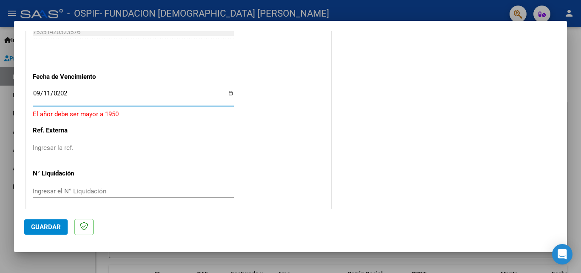
type input "2025-09-11"
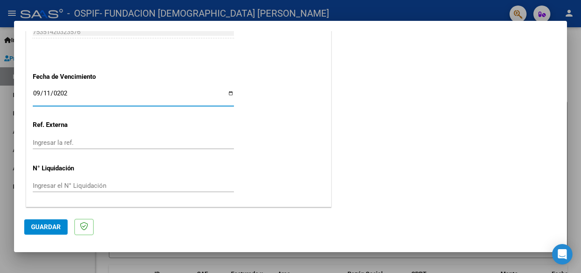
click at [48, 228] on span "Guardar" at bounding box center [46, 227] width 30 height 8
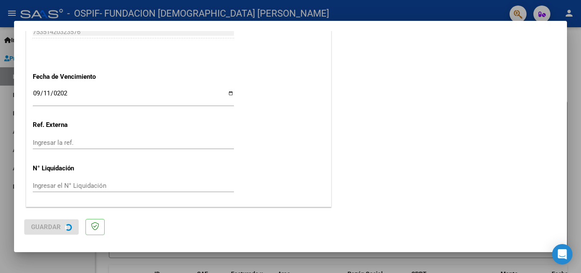
scroll to position [0, 0]
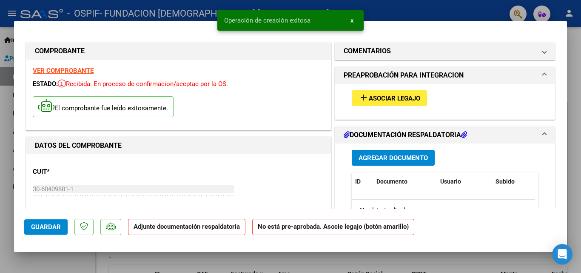
click at [395, 96] on span "Asociar Legajo" at bounding box center [394, 98] width 51 height 8
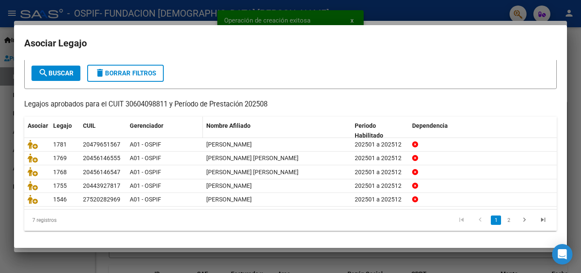
scroll to position [46, 0]
click at [519, 217] on icon "go to next page" at bounding box center [524, 221] width 11 height 10
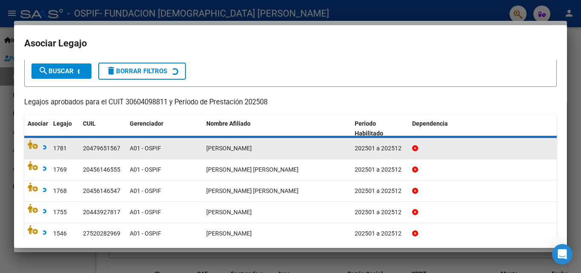
scroll to position [4, 0]
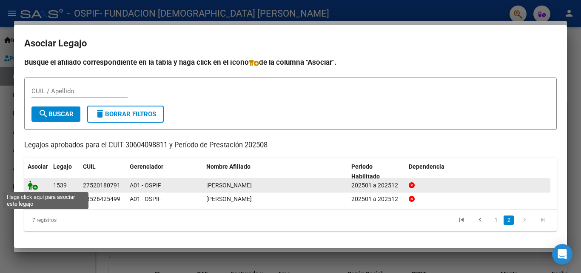
click at [30, 185] on icon at bounding box center [33, 184] width 10 height 9
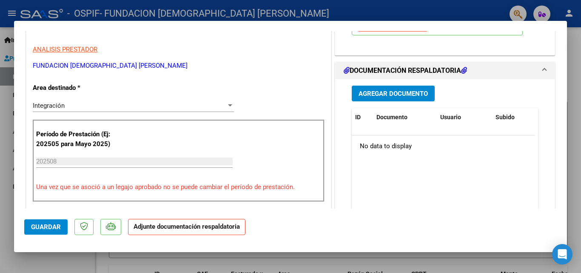
scroll to position [170, 0]
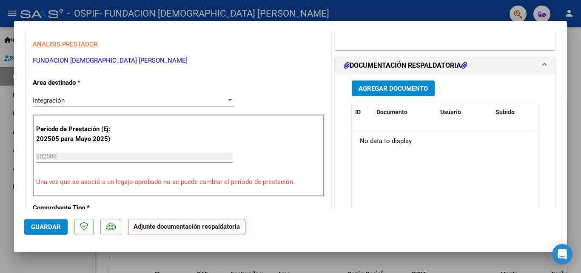
click at [390, 90] on span "Agregar Documento" at bounding box center [393, 89] width 69 height 8
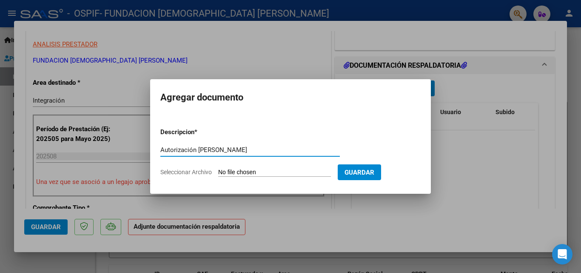
type input "Autorización Ruiz"
click at [174, 172] on span "Seleccionar Archivo" at bounding box center [185, 171] width 51 height 7
click at [218, 172] on input "Seleccionar Archivo" at bounding box center [274, 172] width 113 height 8
type input "C:\fakepath\Autorizacion Ruiz.pdf"
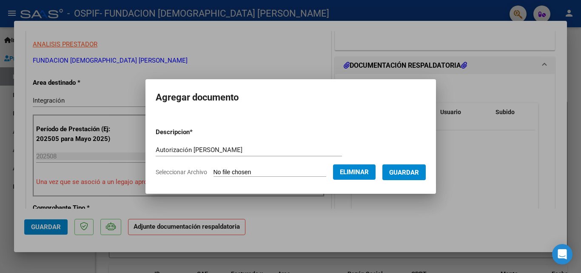
click at [409, 170] on span "Guardar" at bounding box center [404, 172] width 30 height 8
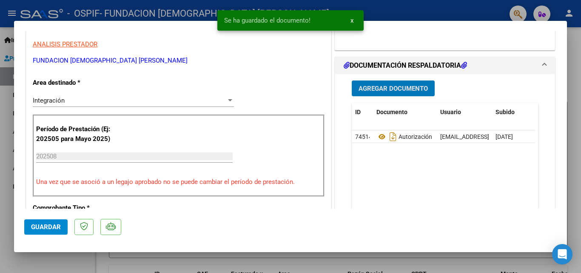
click at [393, 95] on button "Agregar Documento" at bounding box center [393, 88] width 83 height 16
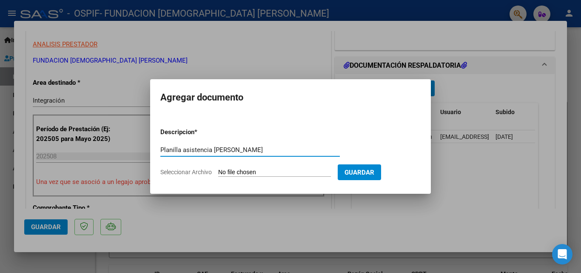
type input "Planilla asistencia Ruiz"
click at [193, 175] on span "Seleccionar Archivo" at bounding box center [185, 171] width 51 height 7
click at [218, 175] on input "Seleccionar Archivo" at bounding box center [274, 172] width 113 height 8
type input "C:\fakepath\Planilla asistencia agosto Ruiz.pdf"
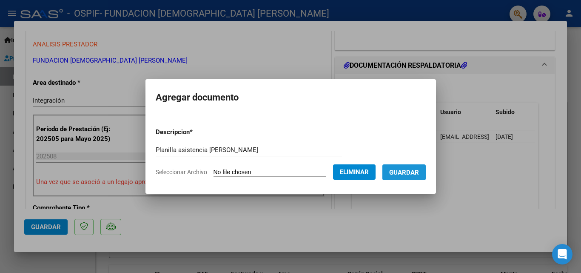
click at [408, 176] on button "Guardar" at bounding box center [403, 172] width 43 height 16
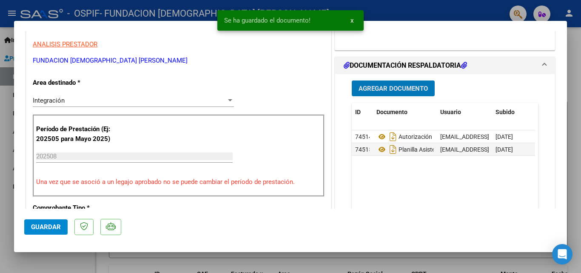
click at [38, 223] on span "Guardar" at bounding box center [46, 227] width 30 height 8
type input "$ 0,00"
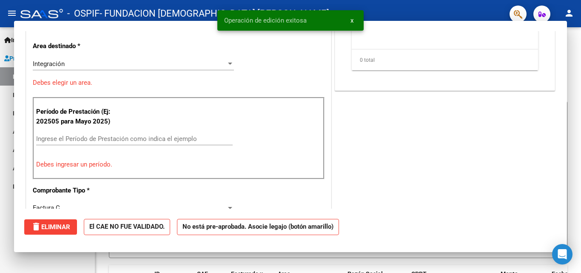
scroll to position [144, 0]
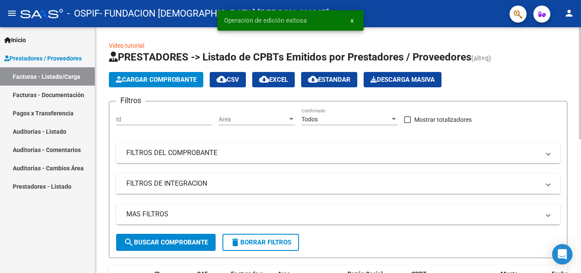
click at [146, 81] on span "Cargar Comprobante" at bounding box center [156, 80] width 81 height 8
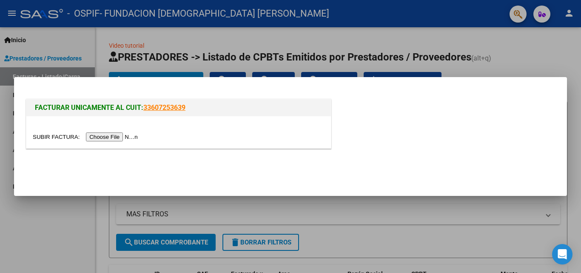
click at [132, 136] on input "file" at bounding box center [87, 136] width 108 height 9
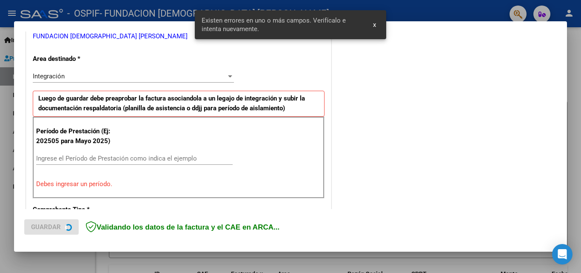
scroll to position [217, 0]
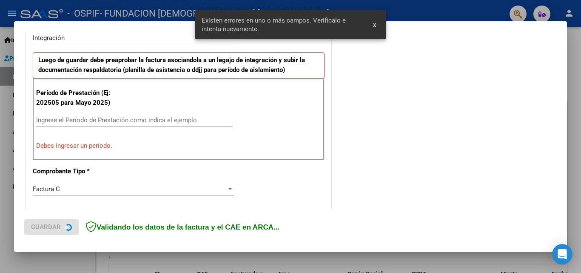
click at [61, 131] on div "Ingrese el Período de Prestación como indica el ejemplo" at bounding box center [134, 124] width 197 height 21
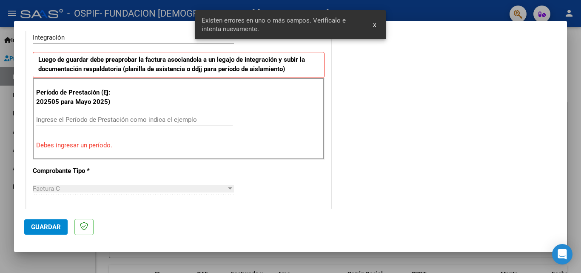
click at [63, 123] on div "Ingrese el Período de Prestación como indica el ejemplo" at bounding box center [134, 119] width 197 height 13
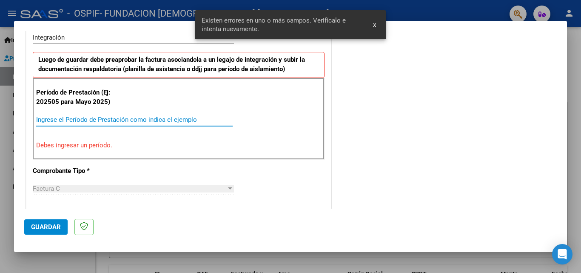
click at [69, 116] on input "Ingrese el Período de Prestación como indica el ejemplo" at bounding box center [134, 120] width 197 height 8
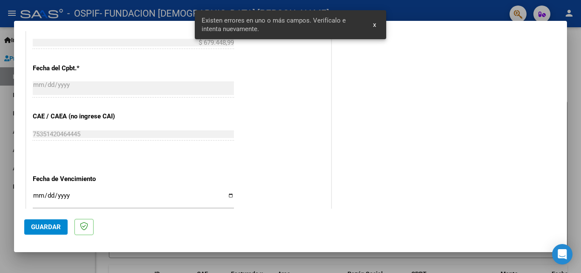
scroll to position [514, 0]
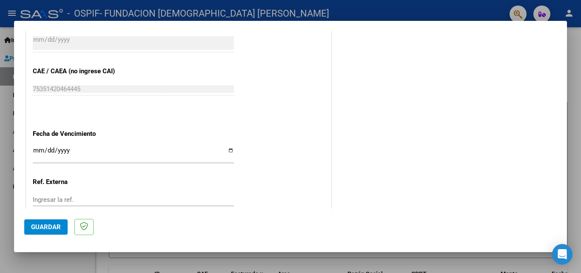
type input "202508"
click at [36, 147] on input "Ingresar la fecha" at bounding box center [133, 154] width 201 height 14
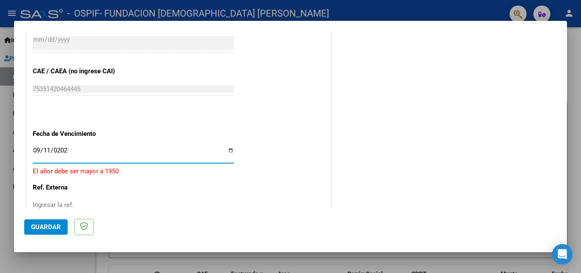
type input "2025-09-11"
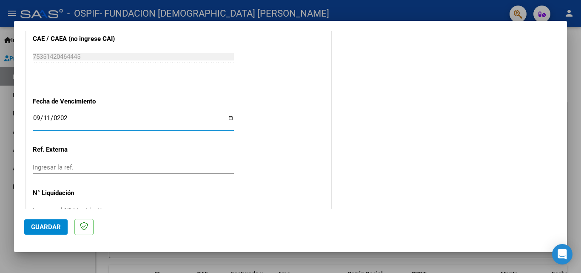
scroll to position [571, 0]
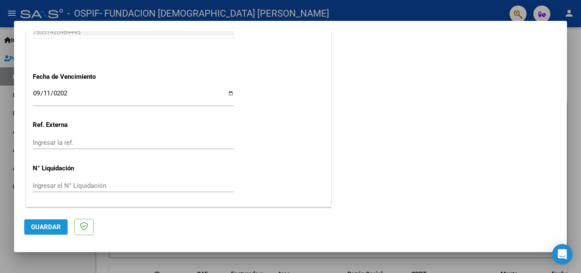
click at [35, 223] on span "Guardar" at bounding box center [46, 227] width 30 height 8
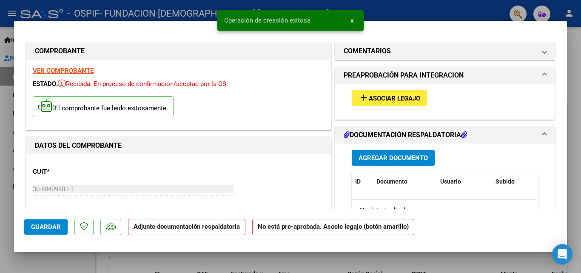
click at [390, 98] on span "Asociar Legajo" at bounding box center [394, 98] width 51 height 8
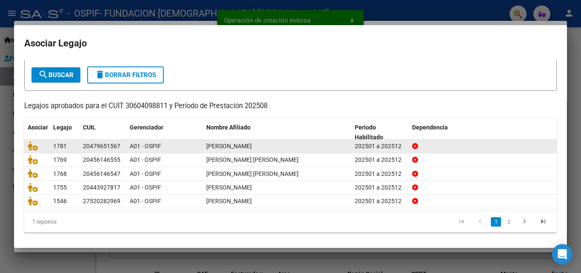
scroll to position [46, 0]
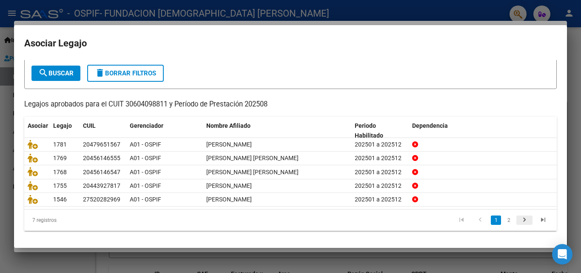
click at [519, 220] on icon "go to next page" at bounding box center [524, 221] width 11 height 10
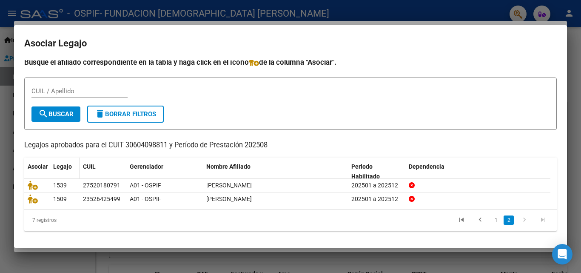
scroll to position [4, 0]
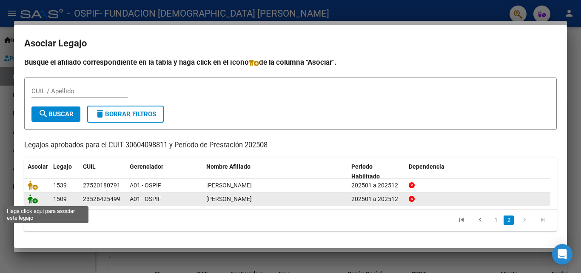
click at [29, 198] on icon at bounding box center [33, 198] width 10 height 9
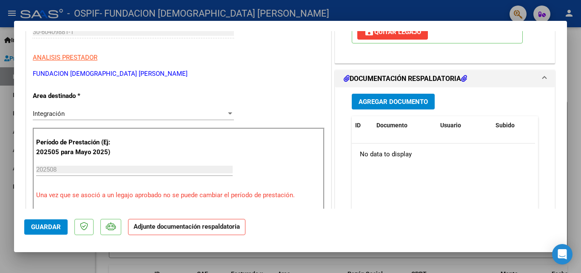
scroll to position [170, 0]
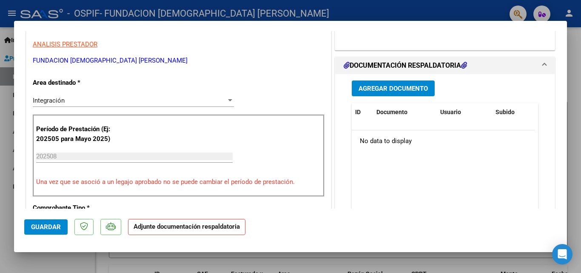
click at [385, 87] on span "Agregar Documento" at bounding box center [393, 89] width 69 height 8
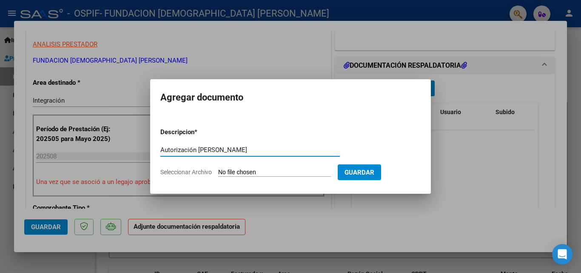
type input "Autorización Sayavedra"
click at [197, 172] on span "Seleccionar Archivo" at bounding box center [185, 171] width 51 height 7
click at [218, 172] on input "Seleccionar Archivo" at bounding box center [274, 172] width 113 height 8
type input "C:\fakepath\Autorizacion Sayavedra.pdf"
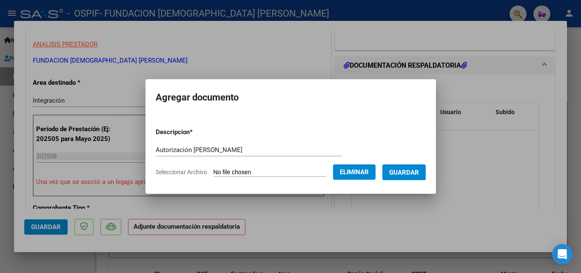
click at [410, 177] on button "Guardar" at bounding box center [403, 172] width 43 height 16
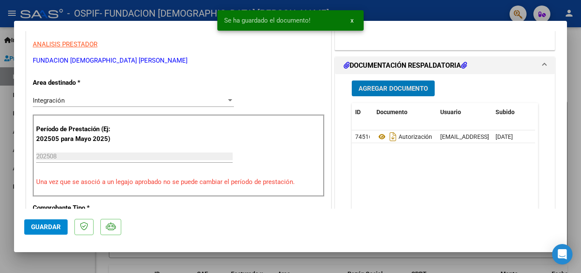
click at [376, 90] on span "Agregar Documento" at bounding box center [393, 89] width 69 height 8
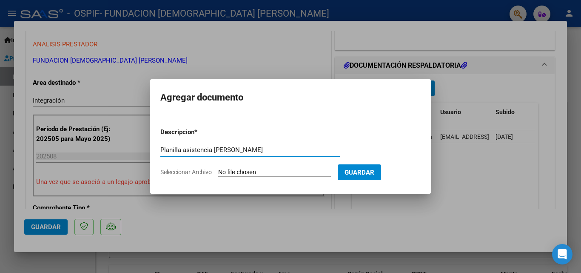
type input "Planilla asistencia Sayavedra"
click at [195, 170] on span "Seleccionar Archivo" at bounding box center [185, 171] width 51 height 7
click at [218, 170] on input "Seleccionar Archivo" at bounding box center [274, 172] width 113 height 8
type input "C:\fakepath\Planilla asistencia agosto Sayavedra.pdf"
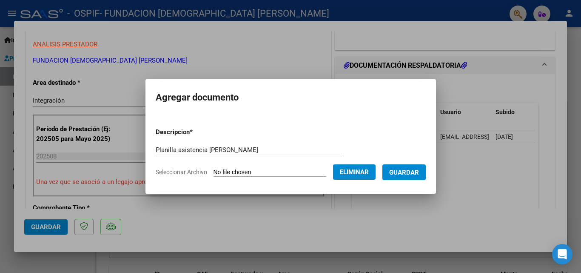
click at [415, 169] on span "Guardar" at bounding box center [404, 172] width 30 height 8
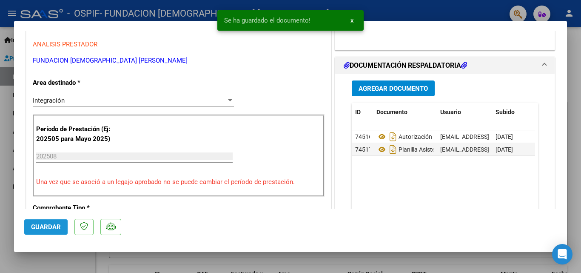
click at [48, 224] on span "Guardar" at bounding box center [46, 227] width 30 height 8
type input "$ 0,00"
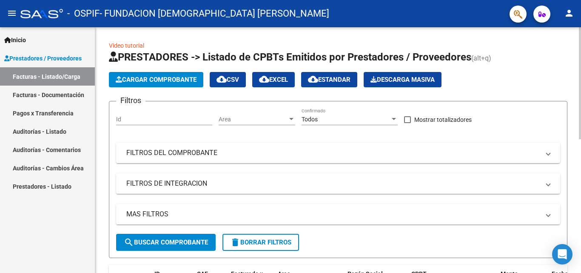
click at [187, 80] on span "Cargar Comprobante" at bounding box center [156, 80] width 81 height 8
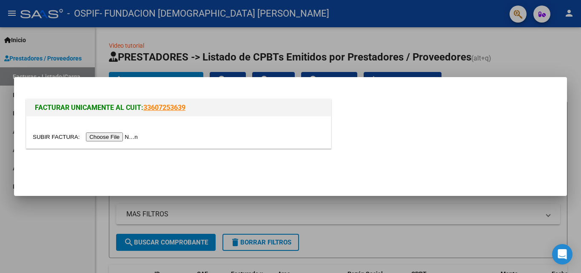
click at [112, 134] on input "file" at bounding box center [87, 136] width 108 height 9
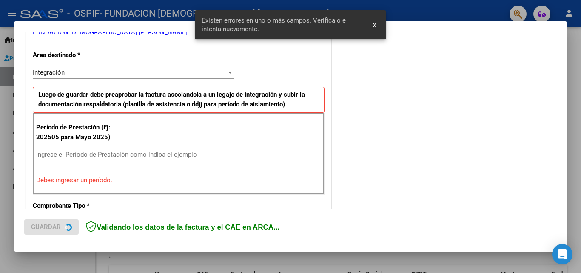
scroll to position [192, 0]
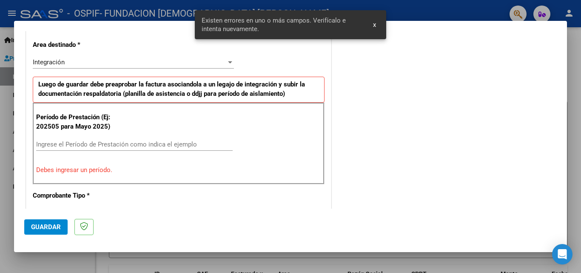
click at [57, 146] on input "Ingrese el Período de Prestación como indica el ejemplo" at bounding box center [134, 144] width 197 height 8
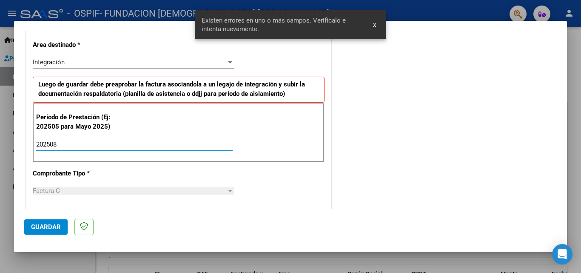
type input "202508"
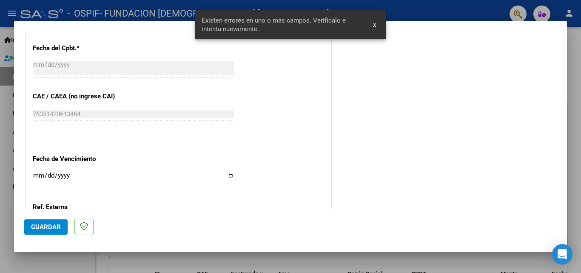
scroll to position [490, 0]
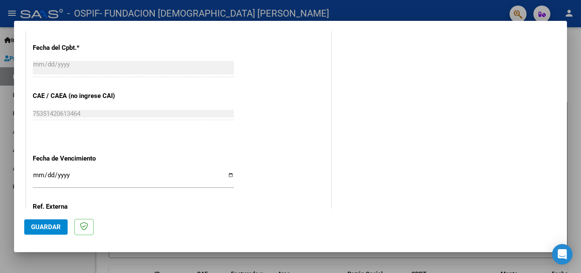
click at [40, 174] on input "Ingresar la fecha" at bounding box center [133, 178] width 201 height 14
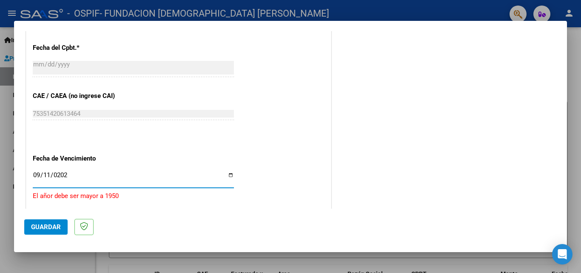
type input "2025-09-11"
click at [49, 225] on span "Guardar" at bounding box center [46, 227] width 30 height 8
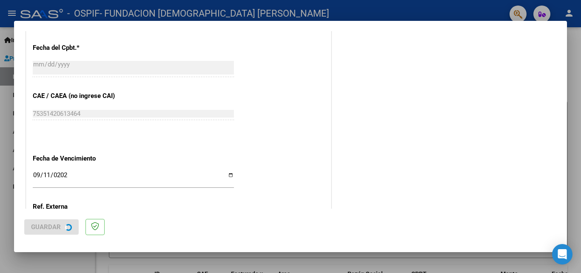
scroll to position [0, 0]
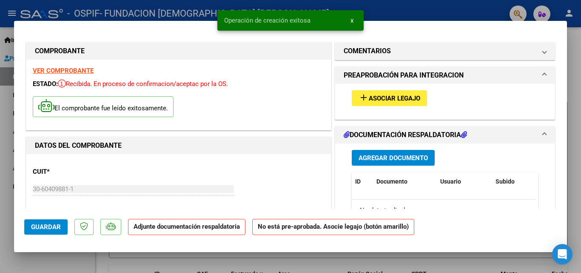
click at [390, 100] on span "Asociar Legajo" at bounding box center [394, 98] width 51 height 8
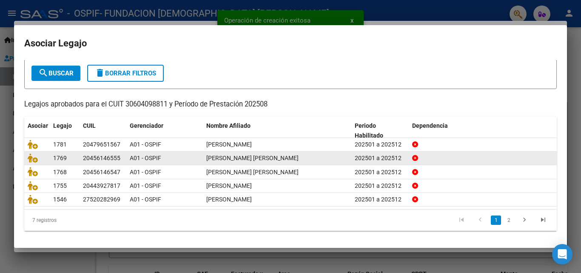
scroll to position [46, 0]
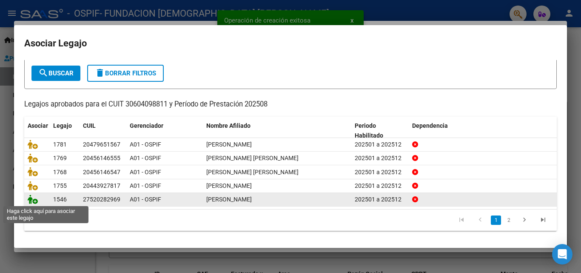
click at [30, 195] on icon at bounding box center [33, 198] width 10 height 9
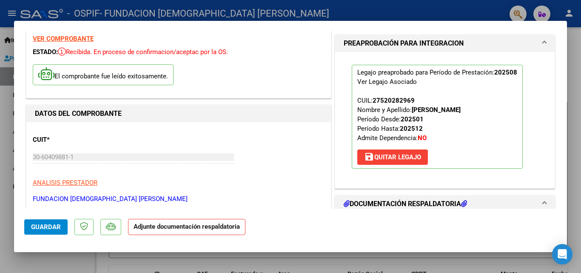
scroll to position [128, 0]
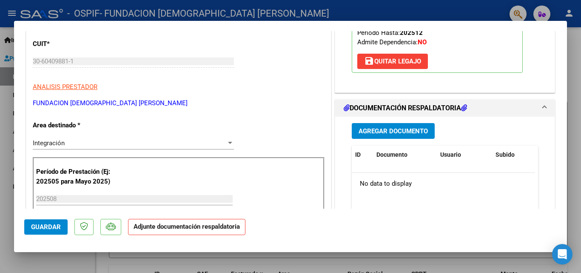
click at [379, 130] on span "Agregar Documento" at bounding box center [393, 131] width 69 height 8
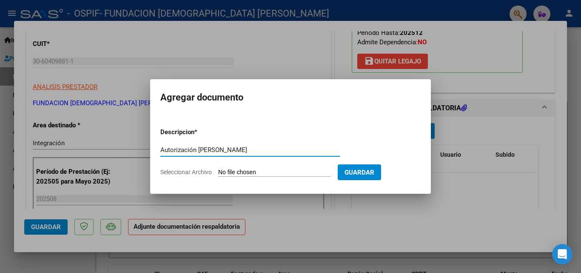
type input "Autorización Picallo"
click at [184, 168] on app-file-uploader "Seleccionar Archivo" at bounding box center [248, 172] width 177 height 8
click at [184, 174] on span "Seleccionar Archivo" at bounding box center [185, 171] width 51 height 7
click at [218, 174] on input "Seleccionar Archivo" at bounding box center [274, 172] width 113 height 8
type input "C:\fakepath\Autorizacion Piccallo.pdf"
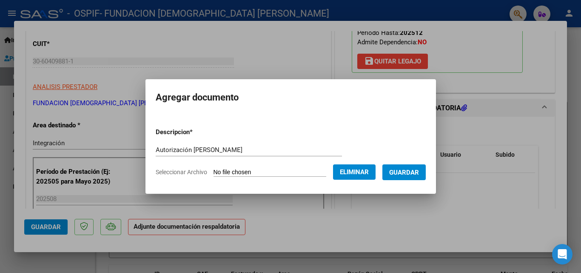
click at [189, 150] on input "Autorización Picallo" at bounding box center [249, 150] width 186 height 8
type input "Autorización Piccallo"
click at [413, 172] on span "Guardar" at bounding box center [404, 172] width 30 height 8
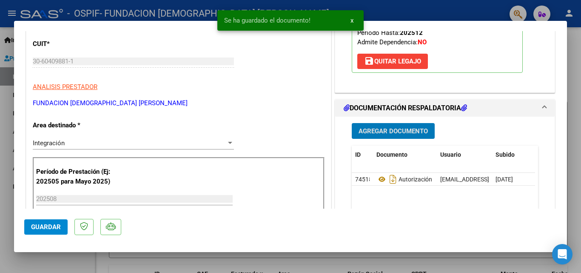
click at [399, 130] on span "Agregar Documento" at bounding box center [393, 131] width 69 height 8
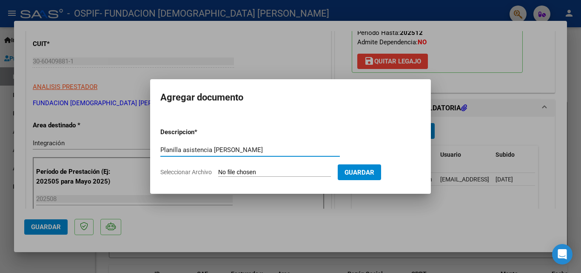
type input "Planilla asistencia Piccallo"
click at [189, 173] on span "Seleccionar Archivo" at bounding box center [185, 171] width 51 height 7
click at [218, 173] on input "Seleccionar Archivo" at bounding box center [274, 172] width 113 height 8
type input "C:\fakepath\Planilla asistencia agosto Picallo.pdf"
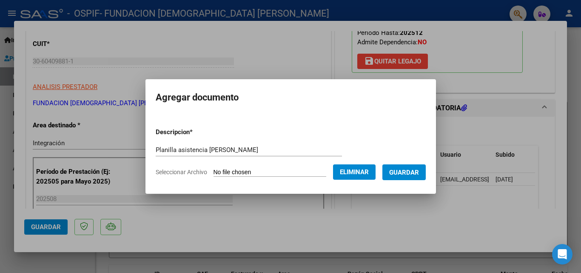
click at [415, 170] on span "Guardar" at bounding box center [404, 172] width 30 height 8
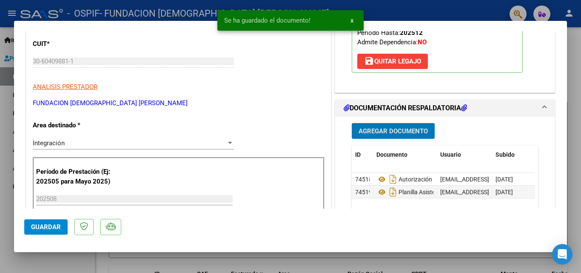
click at [36, 227] on span "Guardar" at bounding box center [46, 227] width 30 height 8
type input "$ 0,00"
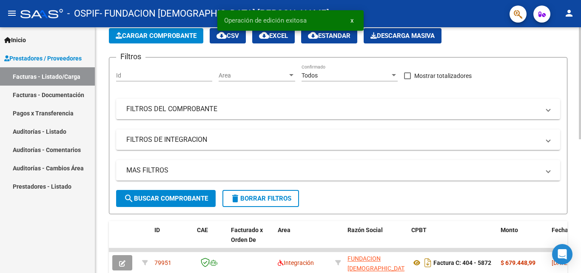
scroll to position [213, 0]
